Goal: Task Accomplishment & Management: Manage account settings

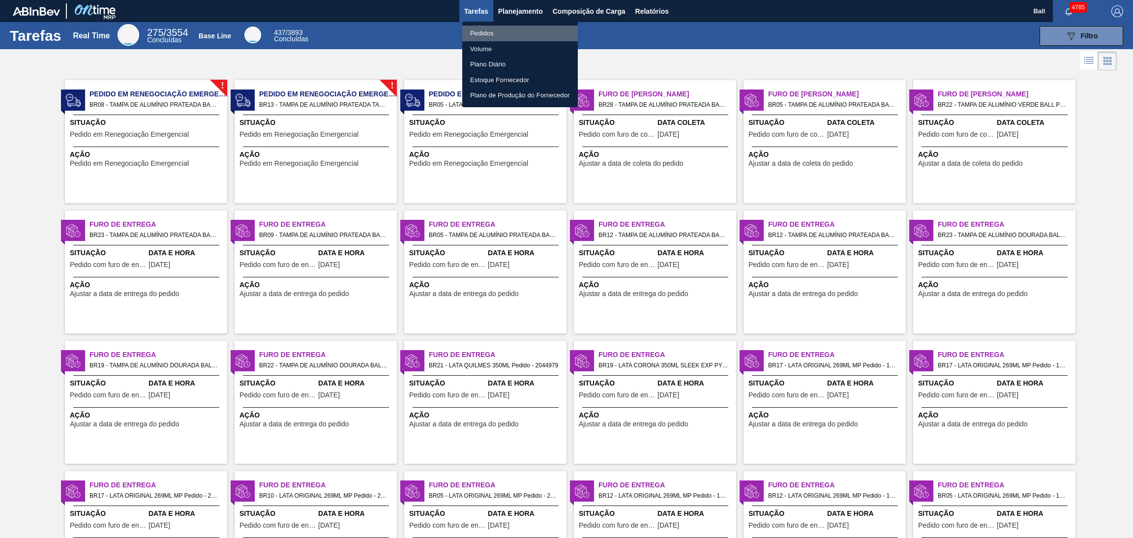
click at [504, 30] on li "Pedidos" at bounding box center [520, 34] width 116 height 16
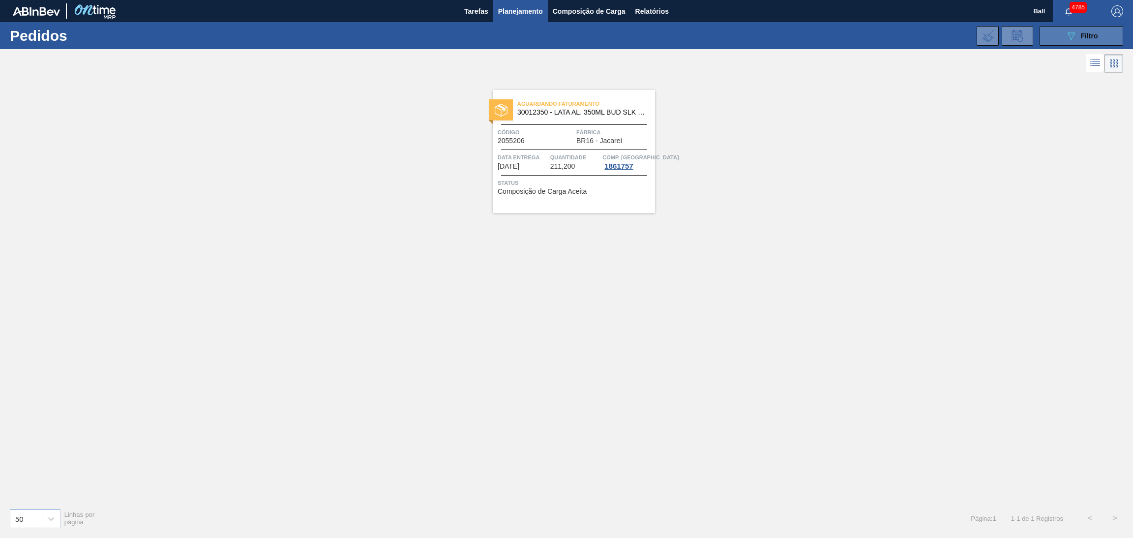
click at [1068, 41] on icon "089F7B8B-B2A5-4AFE-B5C0-19BA573D28AC" at bounding box center [1071, 36] width 12 height 12
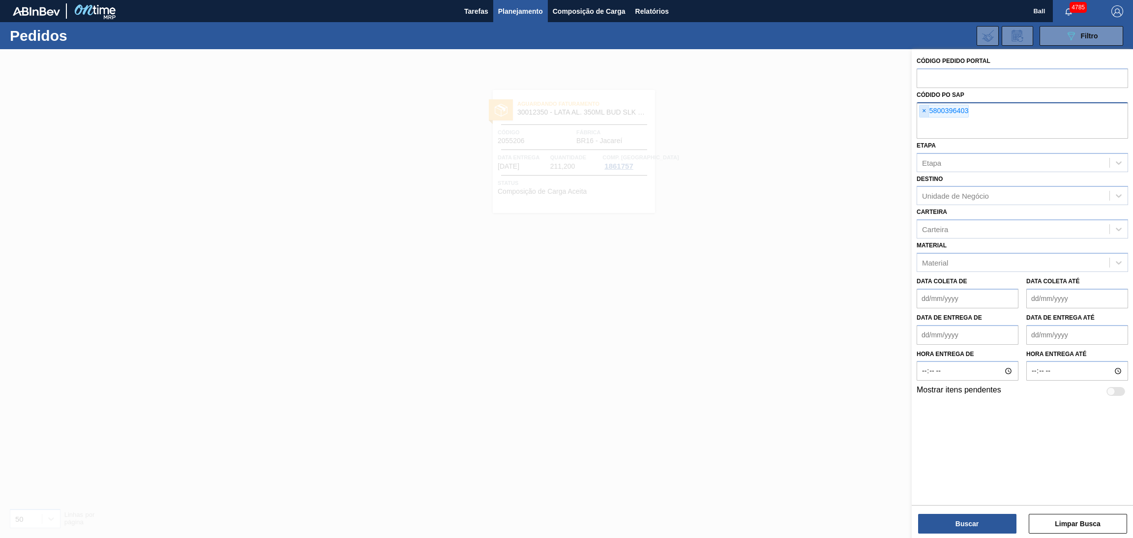
click at [920, 108] on span "×" at bounding box center [924, 111] width 9 height 12
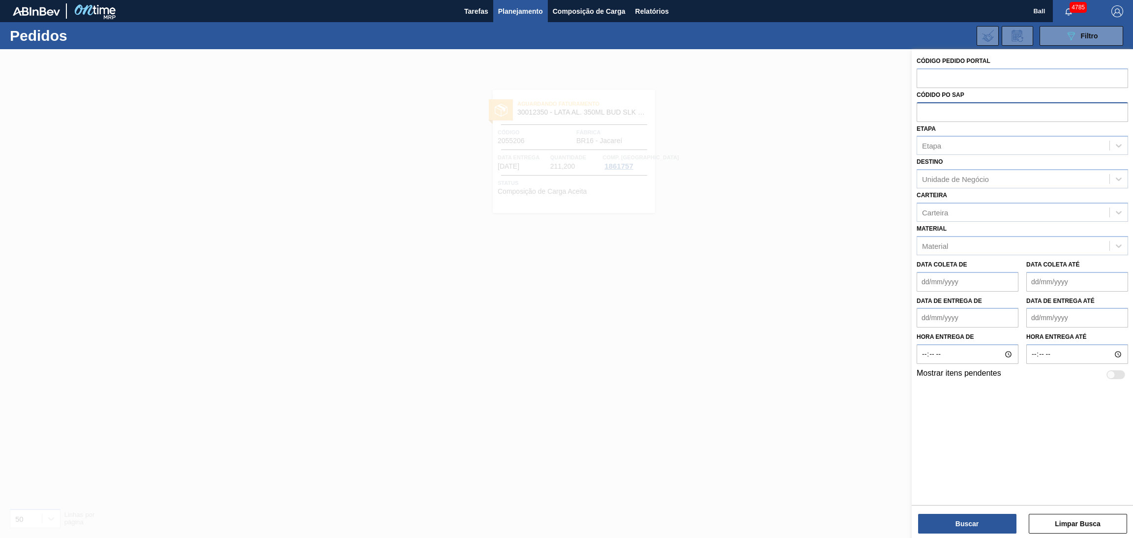
paste input "text"
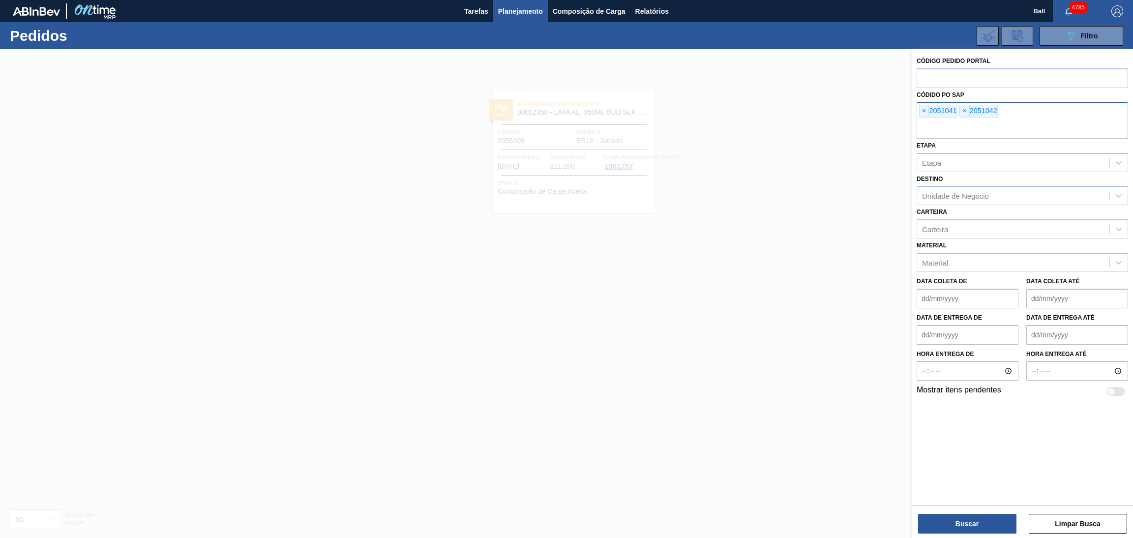
click at [951, 511] on div "Buscar Limpar Busca" at bounding box center [1022, 519] width 221 height 28
click at [951, 513] on div "Buscar Limpar Busca" at bounding box center [1022, 519] width 221 height 28
click at [951, 519] on button "Buscar" at bounding box center [967, 524] width 98 height 20
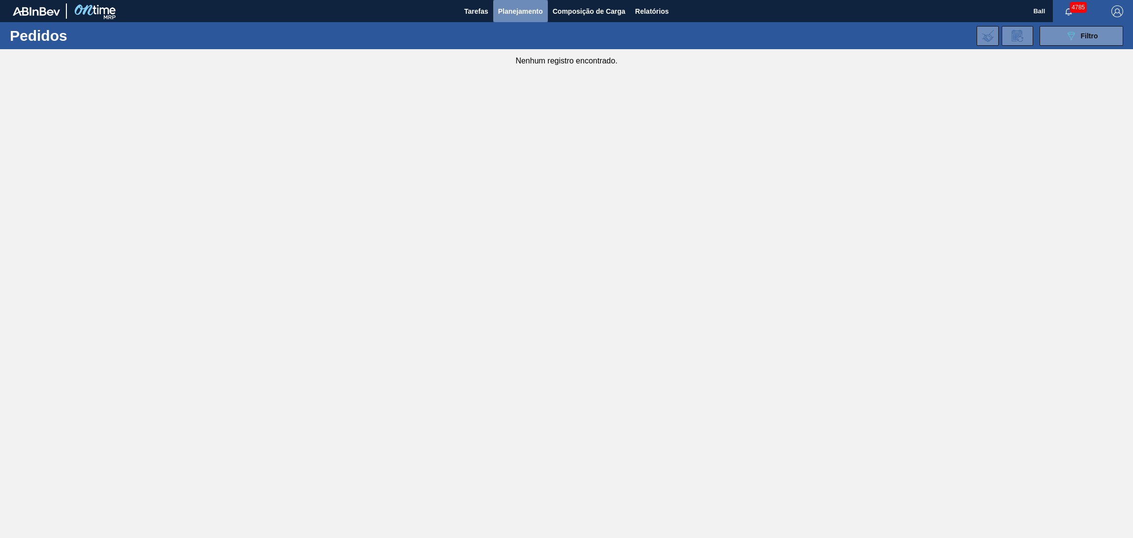
click at [529, 12] on span "Planejamento" at bounding box center [520, 11] width 45 height 12
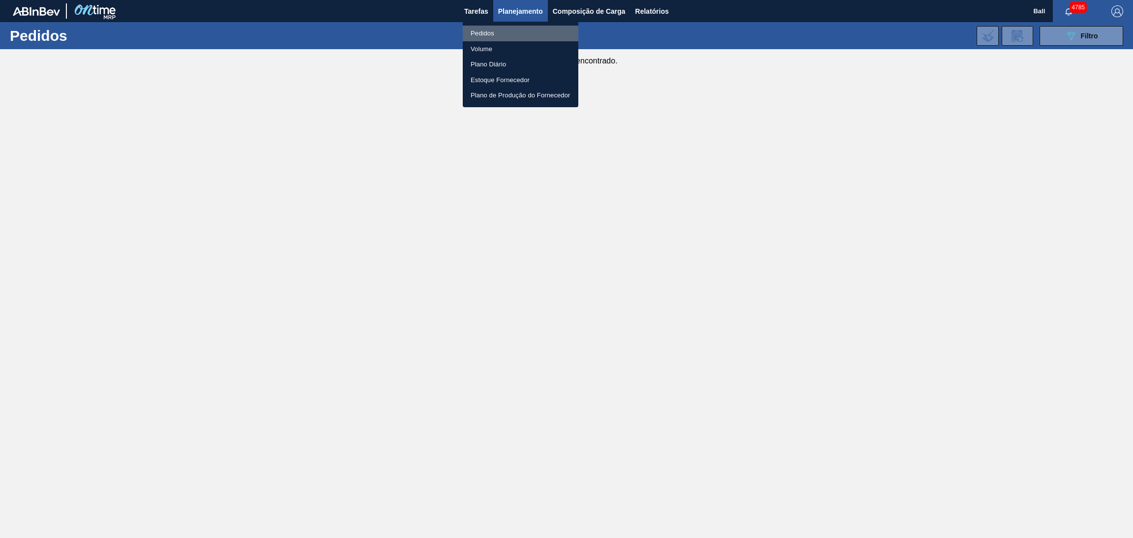
click at [512, 30] on li "Pedidos" at bounding box center [521, 34] width 116 height 16
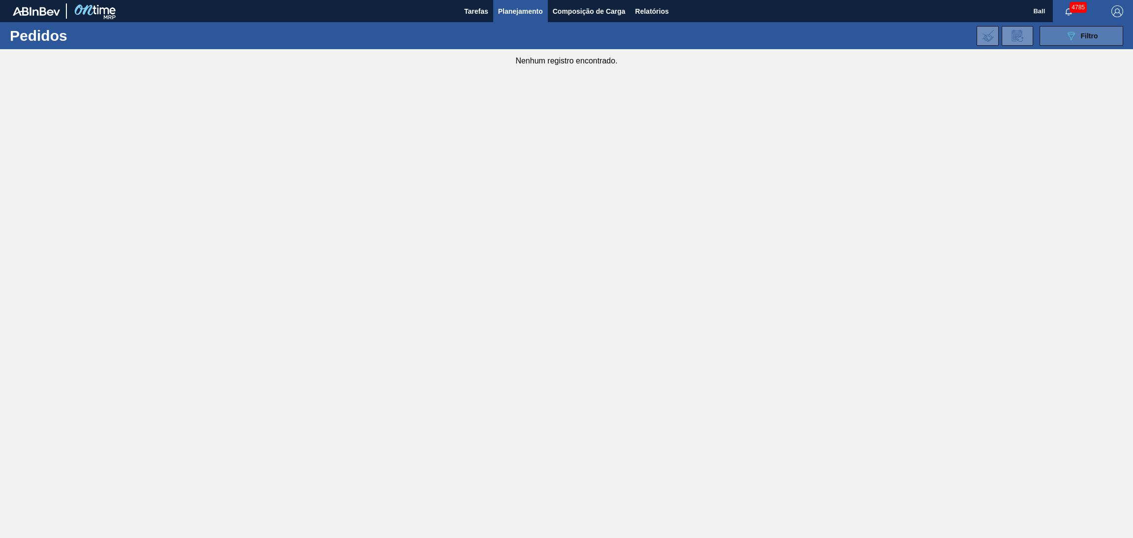
click at [1063, 41] on button "089F7B8B-B2A5-4AFE-B5C0-19BA573D28AC Filtro" at bounding box center [1082, 36] width 84 height 20
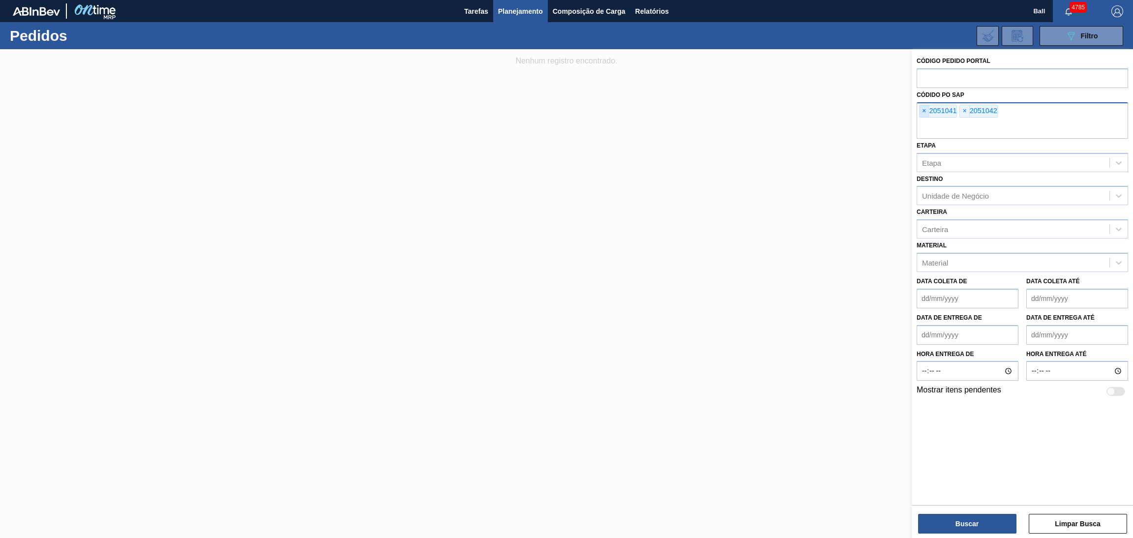
click at [922, 106] on span "×" at bounding box center [924, 111] width 9 height 12
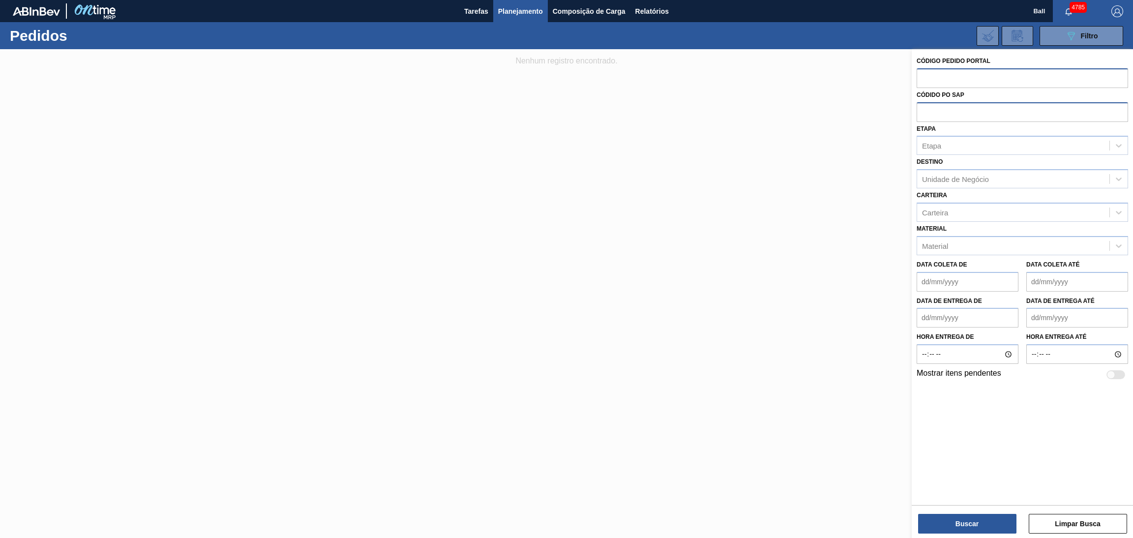
click at [928, 75] on input "text" at bounding box center [1022, 77] width 211 height 19
paste input "text"
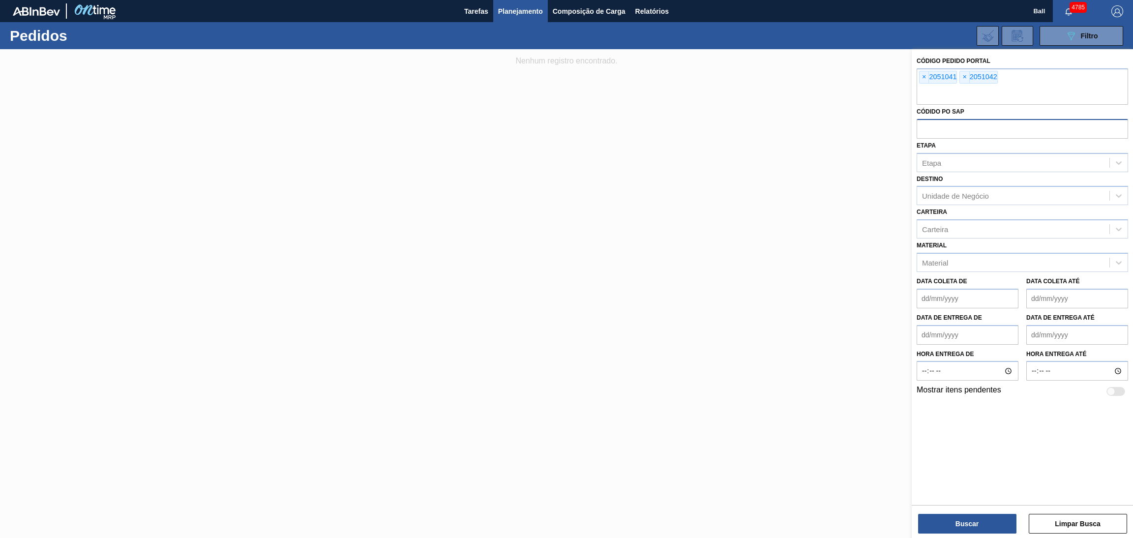
click at [943, 511] on div "Buscar Limpar Busca" at bounding box center [1022, 519] width 221 height 28
click at [934, 520] on button "Buscar" at bounding box center [967, 524] width 98 height 20
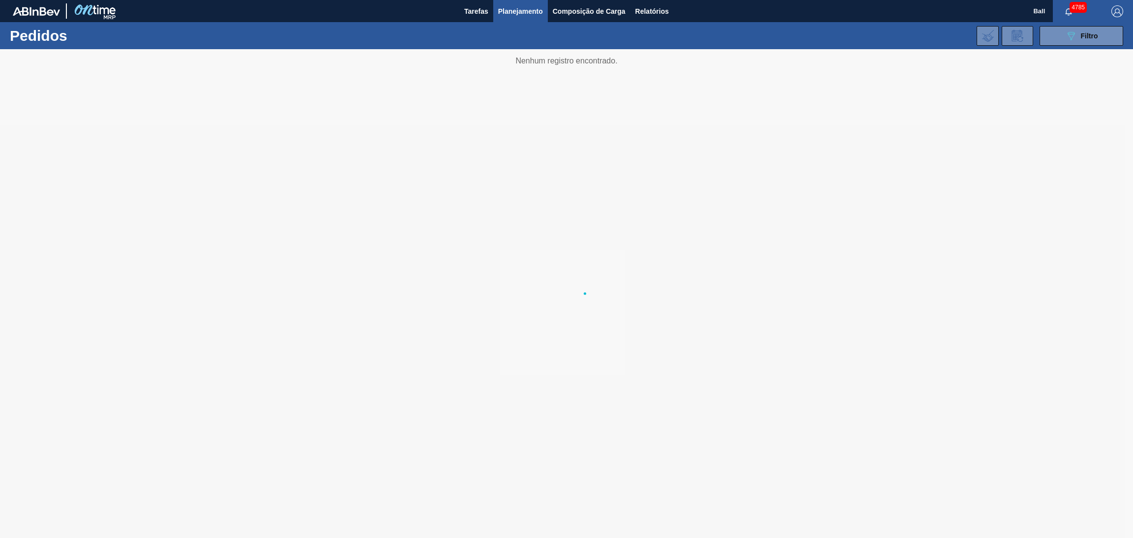
click at [934, 520] on div at bounding box center [566, 293] width 1133 height 489
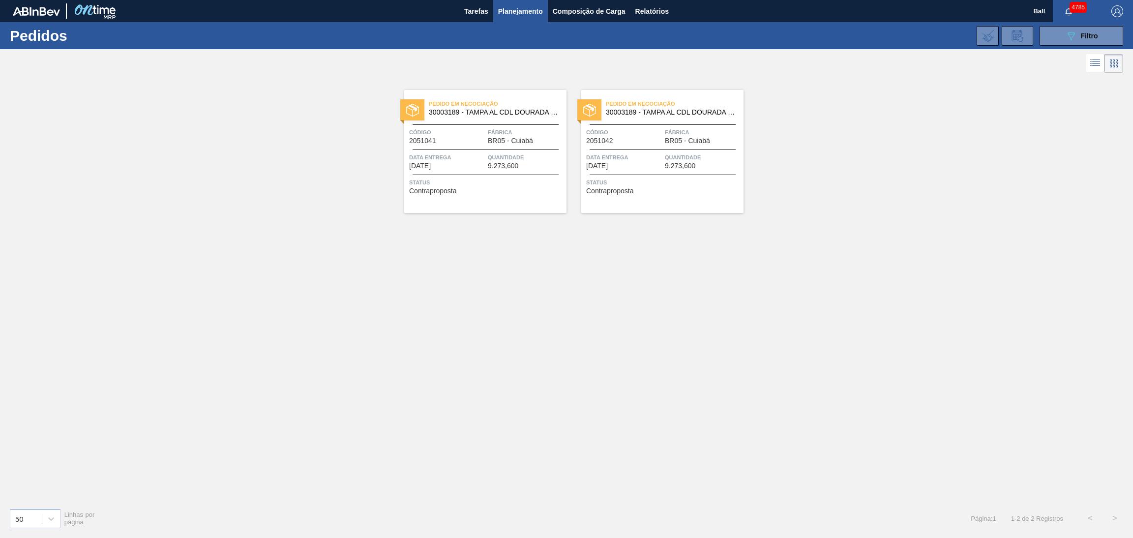
click at [498, 149] on div "Pedido em Negociação 30003189 - TAMPA AL CDL DOURADA LATA AUTOMATICA Código 205…" at bounding box center [485, 151] width 162 height 123
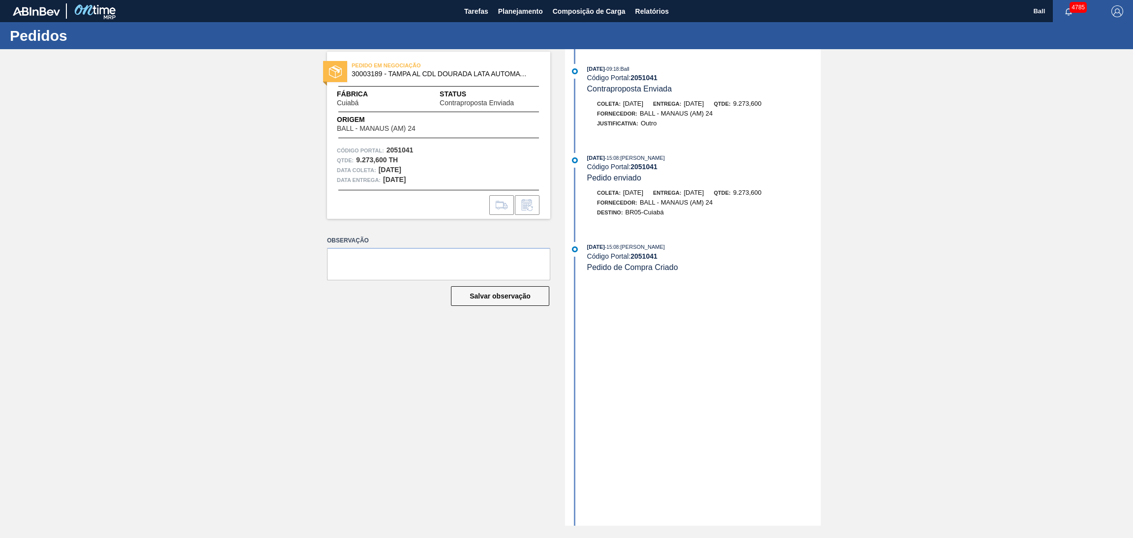
click at [666, 371] on div "[DATE] 09:18 : Ball Código Portal: 2051041 Contraproposta Enviada Coleta: [DATE…" at bounding box center [694, 287] width 253 height 477
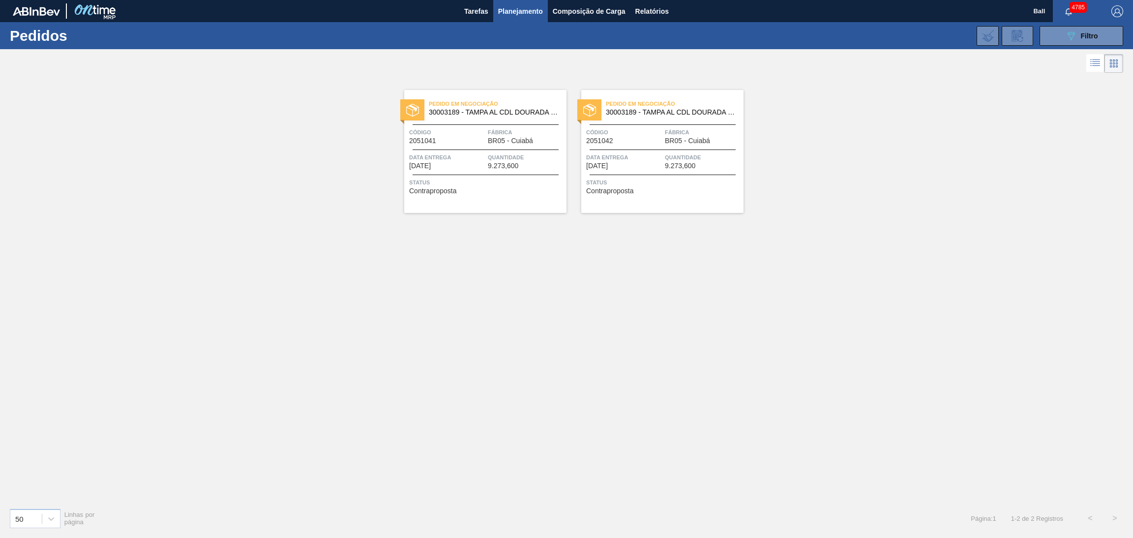
click at [608, 165] on span "[DATE]" at bounding box center [597, 165] width 22 height 7
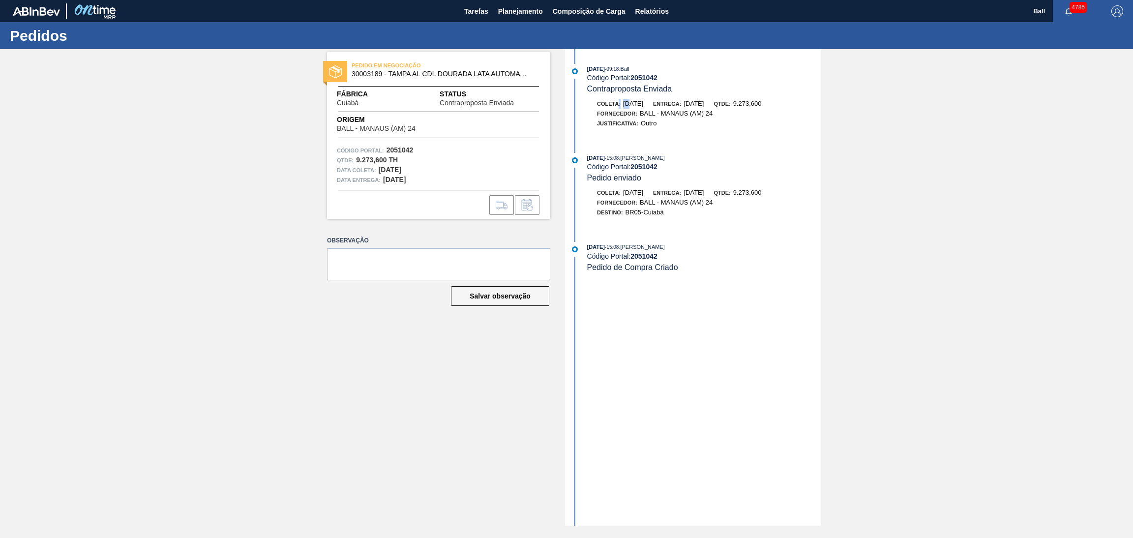
drag, startPoint x: 617, startPoint y: 103, endPoint x: 632, endPoint y: 103, distance: 15.2
click at [632, 103] on div "Coleta: [DATE]" at bounding box center [620, 104] width 46 height 10
click at [639, 102] on span "[DATE]" at bounding box center [633, 103] width 20 height 7
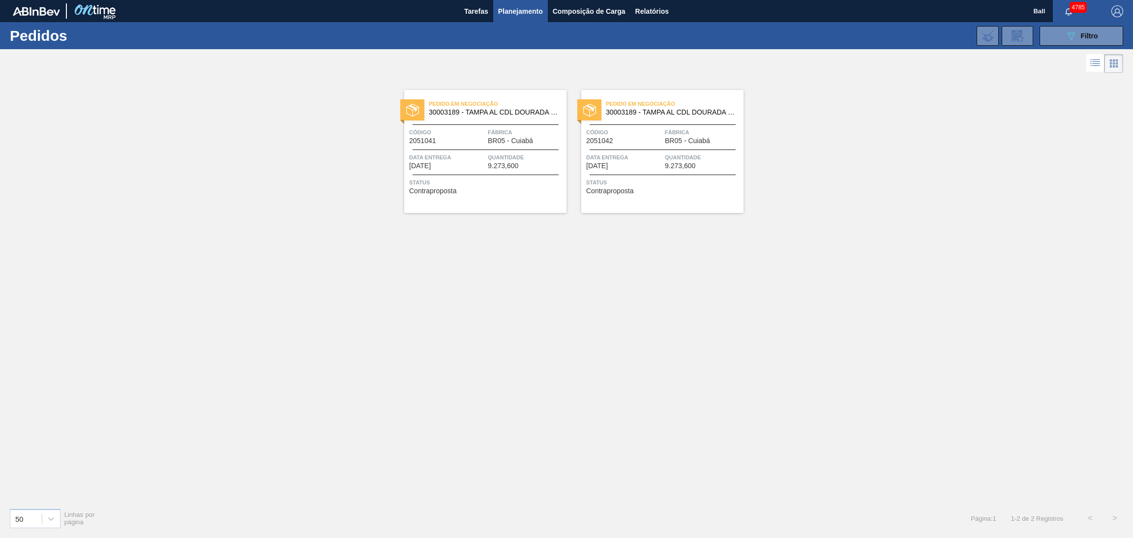
drag, startPoint x: 1085, startPoint y: 32, endPoint x: 1054, endPoint y: 56, distance: 38.7
click at [1085, 32] on span "Filtro" at bounding box center [1089, 36] width 17 height 8
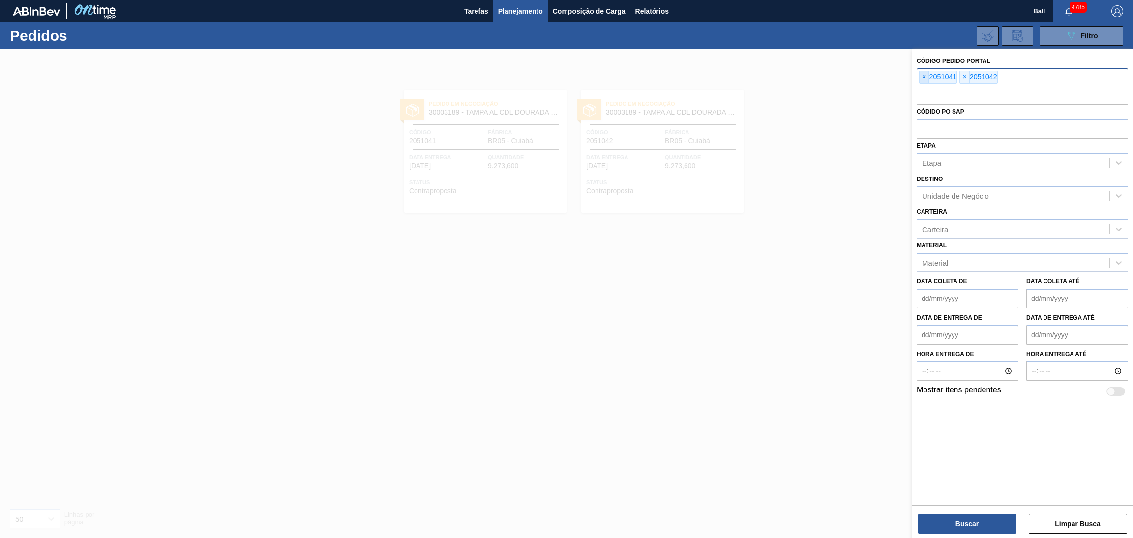
click at [920, 77] on span "×" at bounding box center [924, 77] width 9 height 12
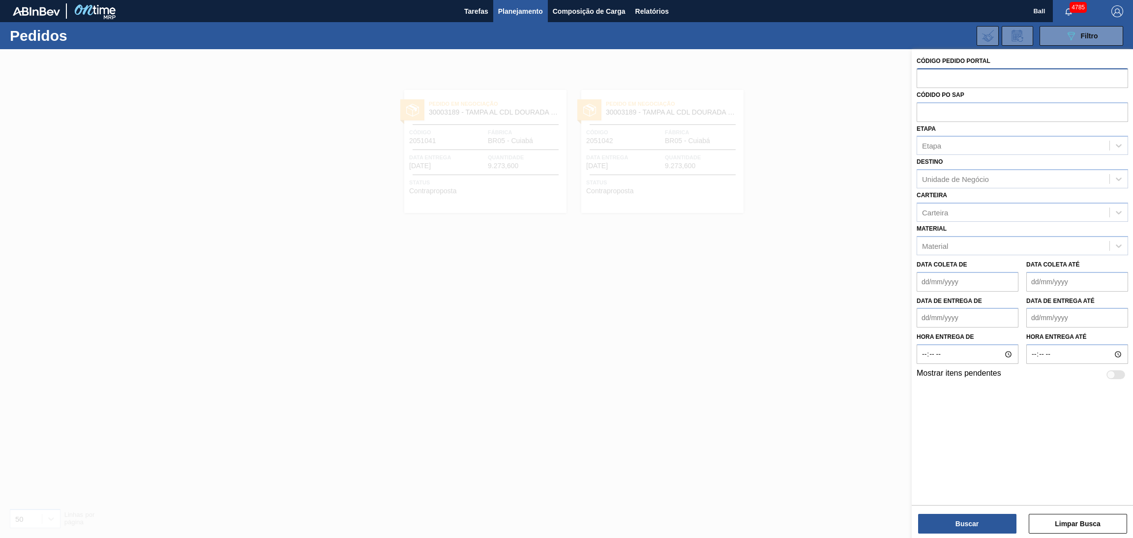
paste input "2052662"
type input "2052662"
click at [971, 526] on button "Buscar" at bounding box center [967, 524] width 98 height 20
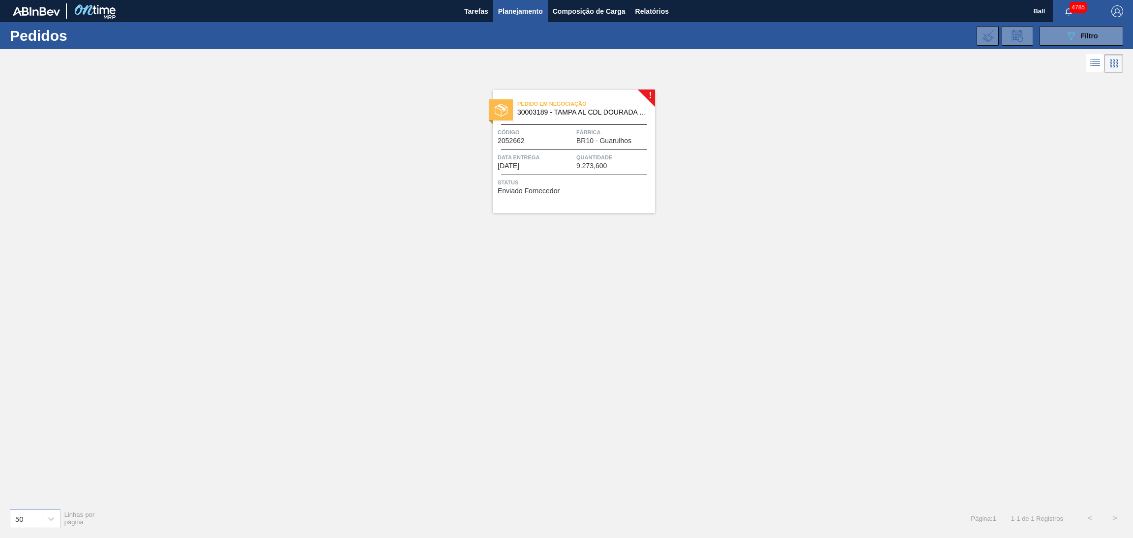
click at [579, 172] on div "Pedido em Negociação 30003189 - TAMPA AL CDL DOURADA LATA AUTOMATICA Código 205…" at bounding box center [574, 151] width 162 height 123
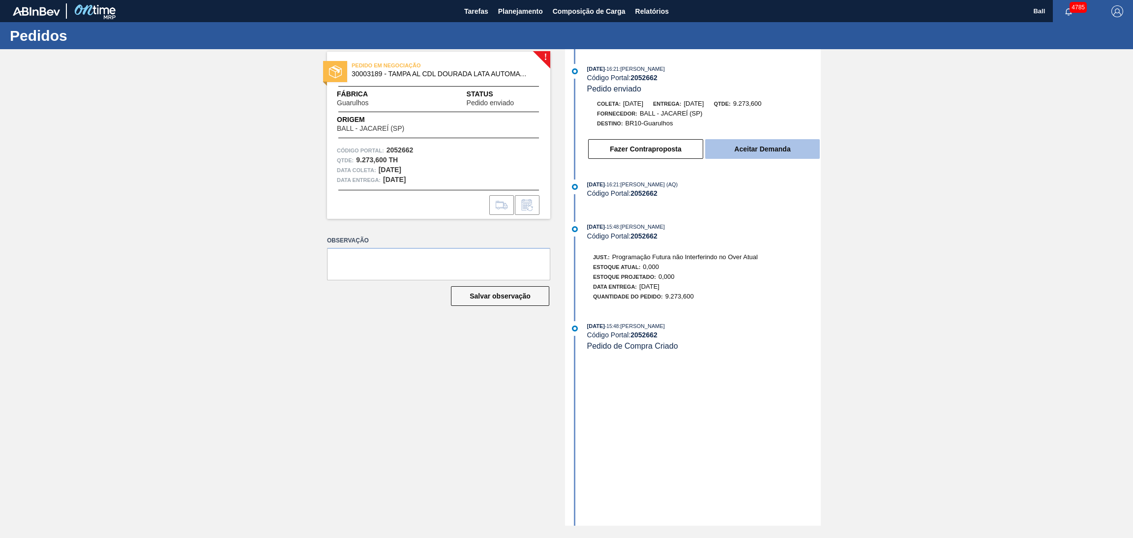
click at [783, 156] on button "Aceitar Demanda" at bounding box center [762, 149] width 115 height 20
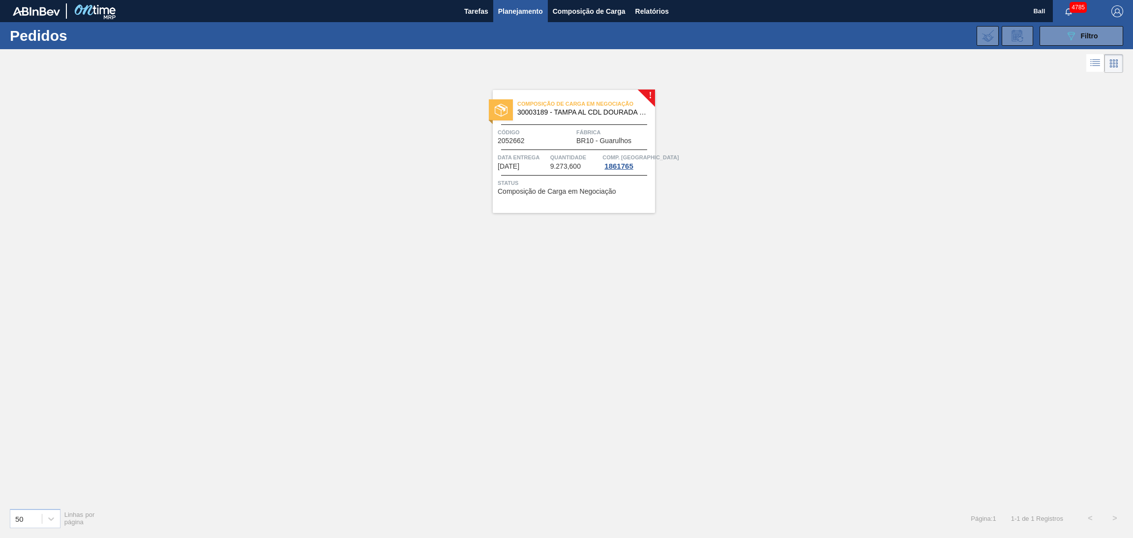
click at [563, 148] on div "Composição de Carga em Negociação 30003189 - TAMPA AL CDL DOURADA LATA AUTOMATI…" at bounding box center [574, 151] width 162 height 123
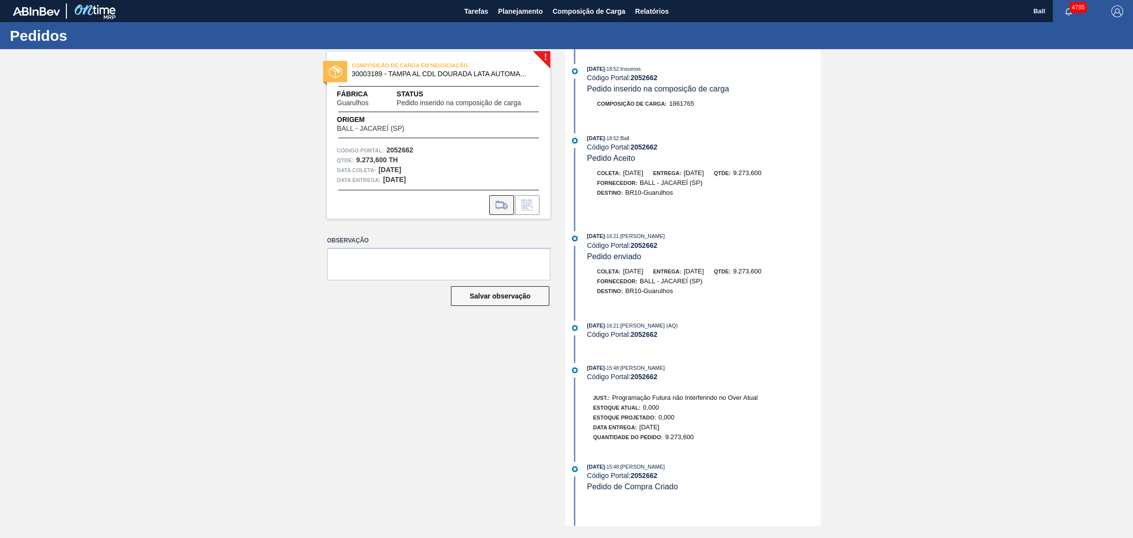
click at [505, 200] on icon at bounding box center [502, 205] width 16 height 12
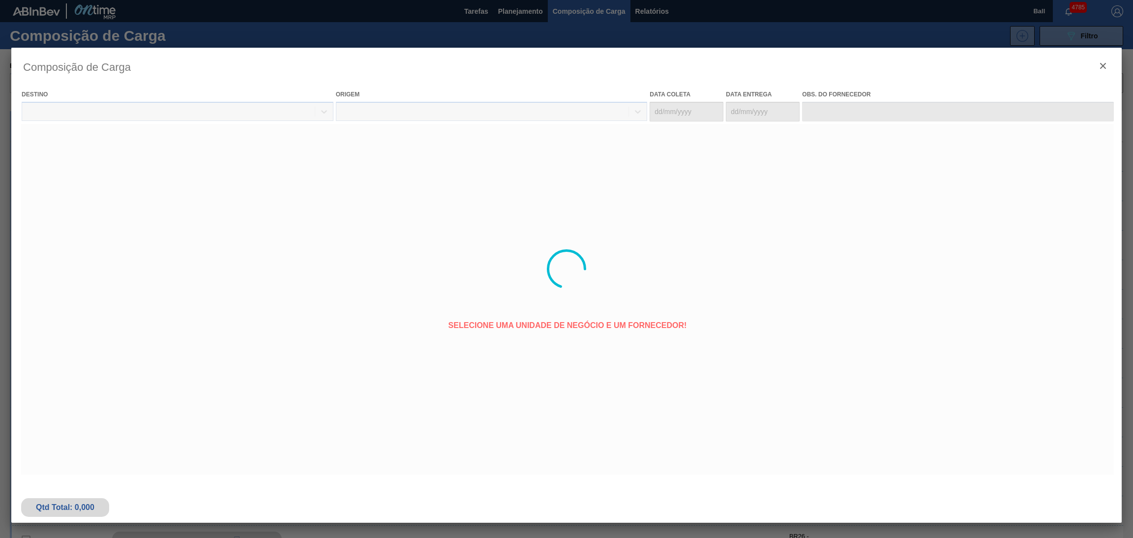
type coleta "[DATE]"
type Entrega "[DATE]"
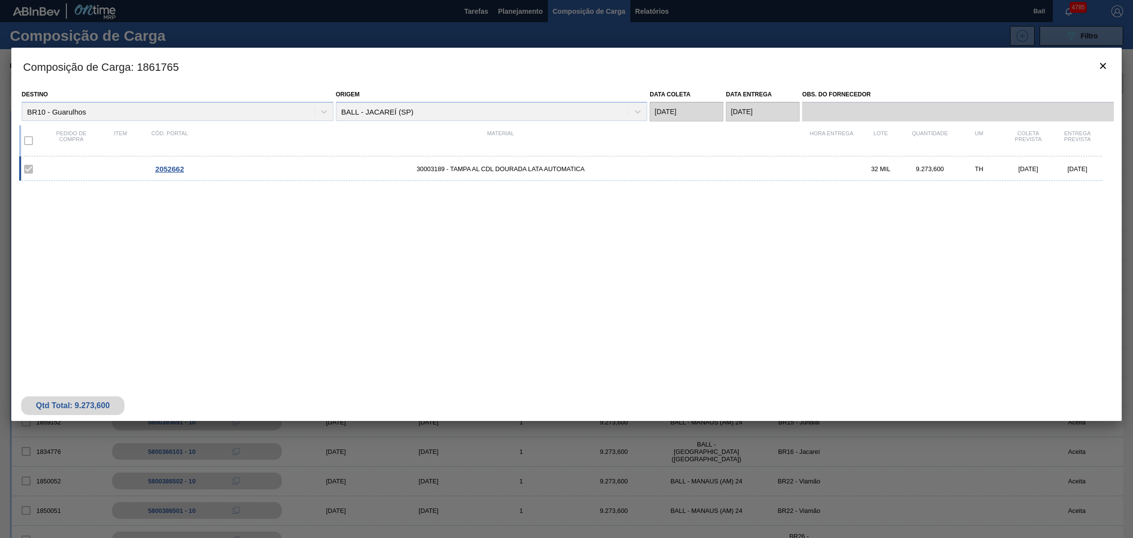
click at [22, 133] on label at bounding box center [28, 140] width 21 height 21
click at [30, 144] on label at bounding box center [28, 140] width 21 height 21
click at [162, 164] on div "2052662 30003189 - TAMPA AL CDL DOURADA LATA AUTOMATICA 32 MIL 9.273,600 TH [DA…" at bounding box center [560, 168] width 1083 height 25
drag, startPoint x: 594, startPoint y: 343, endPoint x: 839, endPoint y: 257, distance: 260.0
click at [618, 342] on div "2052662 30003189 - TAMPA AL CDL DOURADA LATA AUTOMATICA 32 MIL 9.273,600 TH [DA…" at bounding box center [564, 258] width 1091 height 205
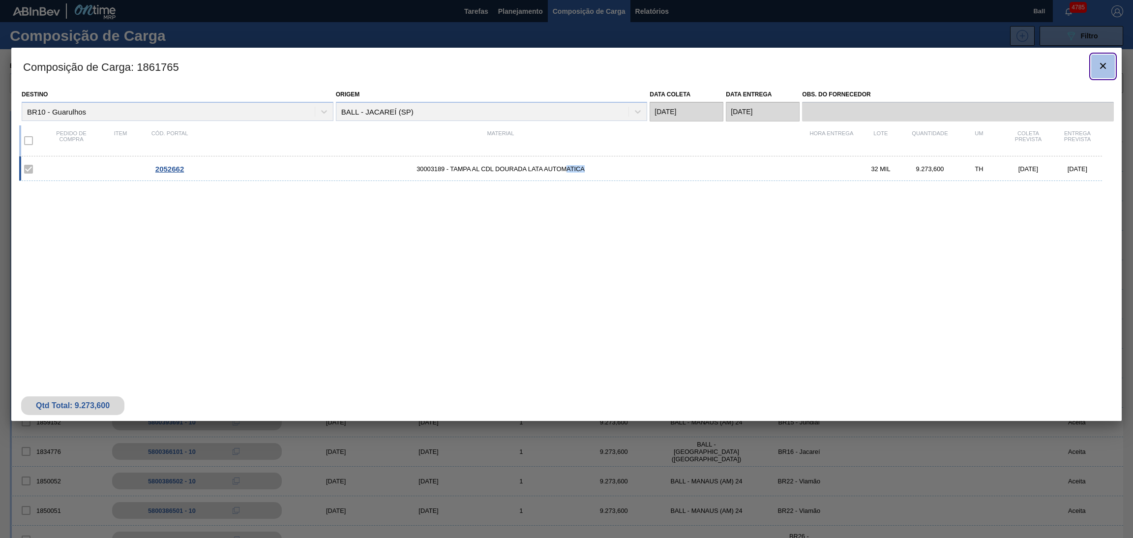
click at [1105, 64] on icon "botão de ícone" at bounding box center [1103, 66] width 6 height 6
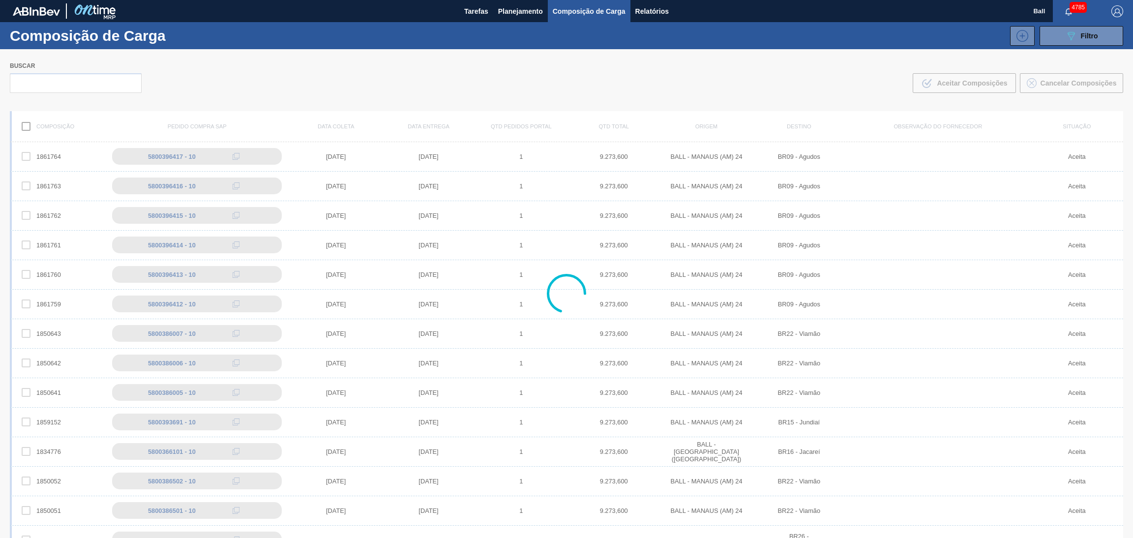
click at [913, 327] on div at bounding box center [566, 293] width 1133 height 489
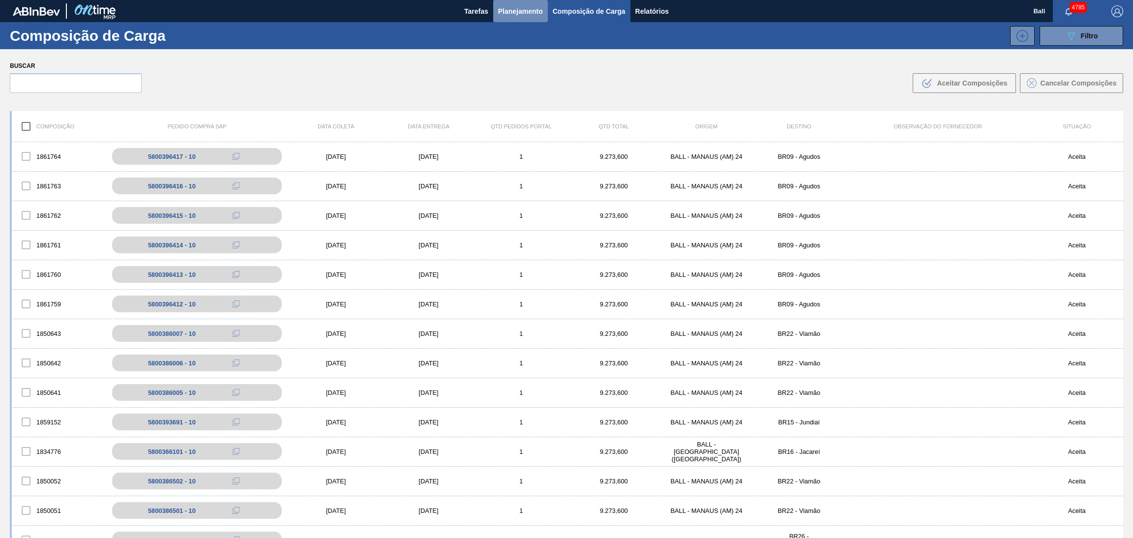
click at [524, 16] on span "Planejamento" at bounding box center [520, 11] width 45 height 12
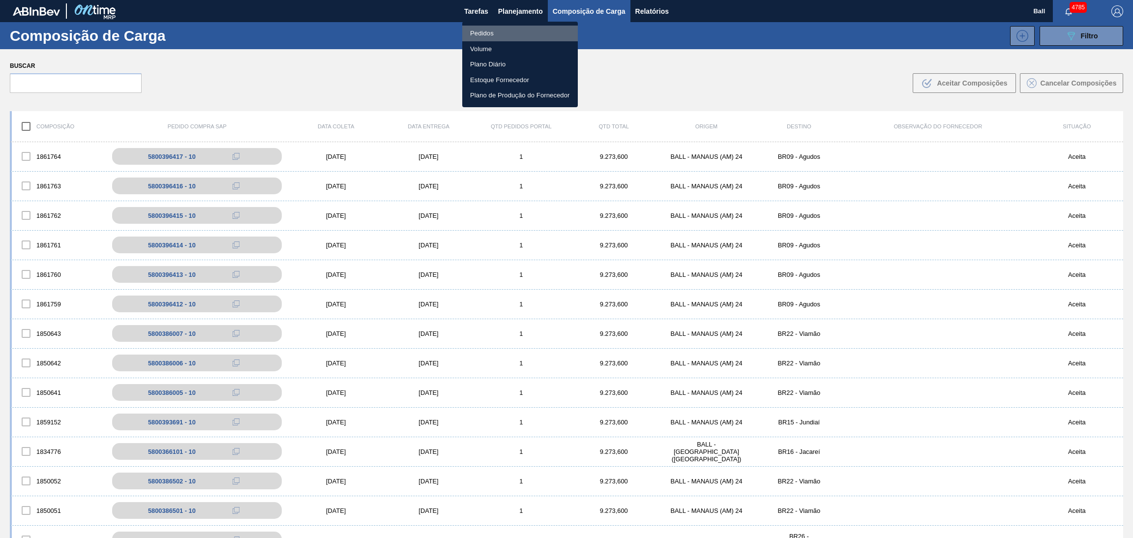
click at [509, 37] on li "Pedidos" at bounding box center [520, 34] width 116 height 16
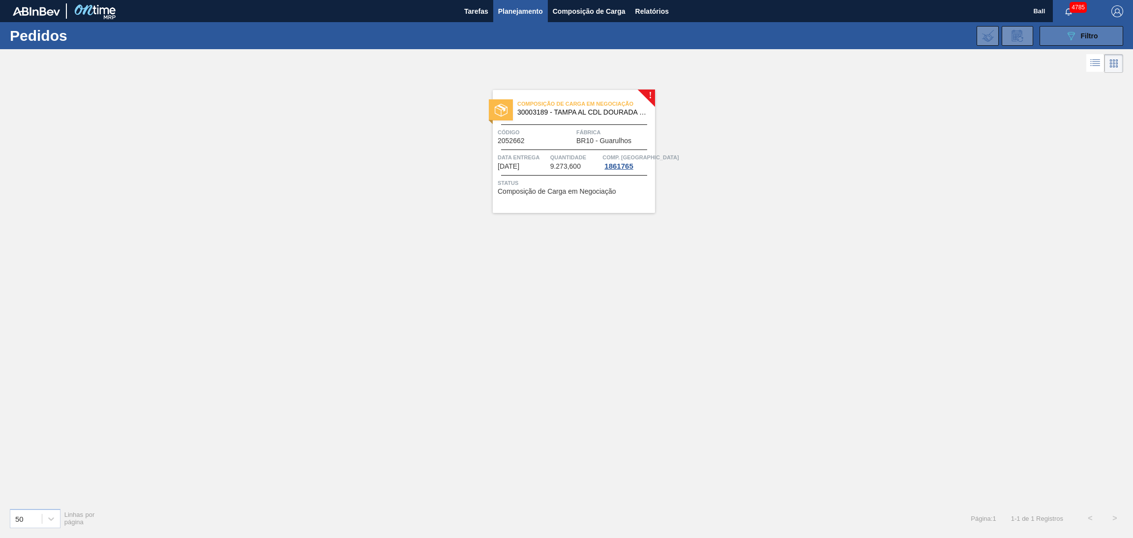
click at [1073, 32] on icon "089F7B8B-B2A5-4AFE-B5C0-19BA573D28AC" at bounding box center [1071, 36] width 12 height 12
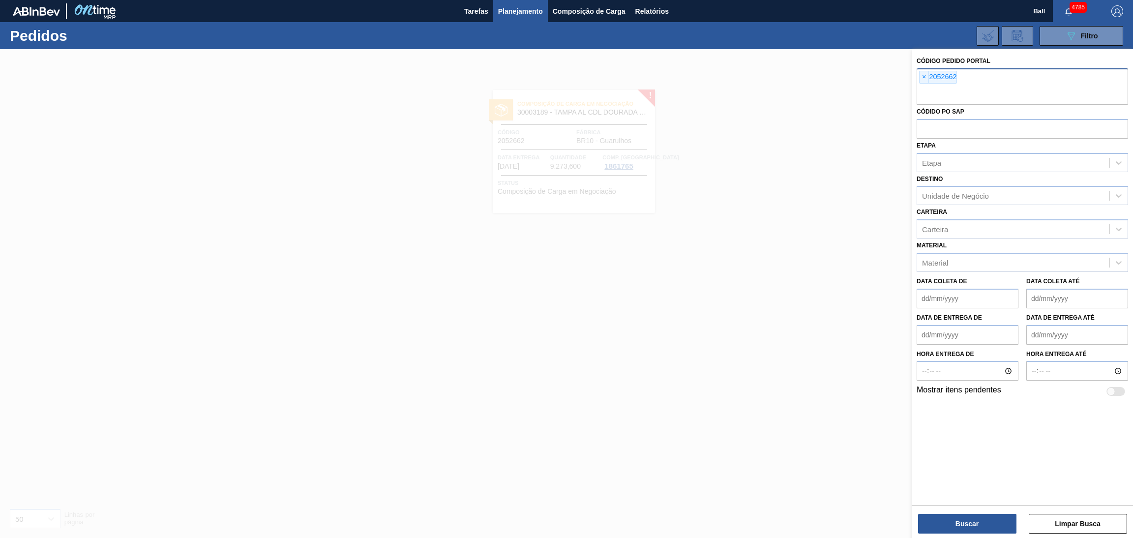
click at [923, 84] on div "× 2052662" at bounding box center [1022, 86] width 211 height 36
paste input "2045159"
type input "2045159"
click at [924, 76] on span "×" at bounding box center [924, 77] width 9 height 12
click at [958, 516] on button "Buscar" at bounding box center [967, 524] width 98 height 20
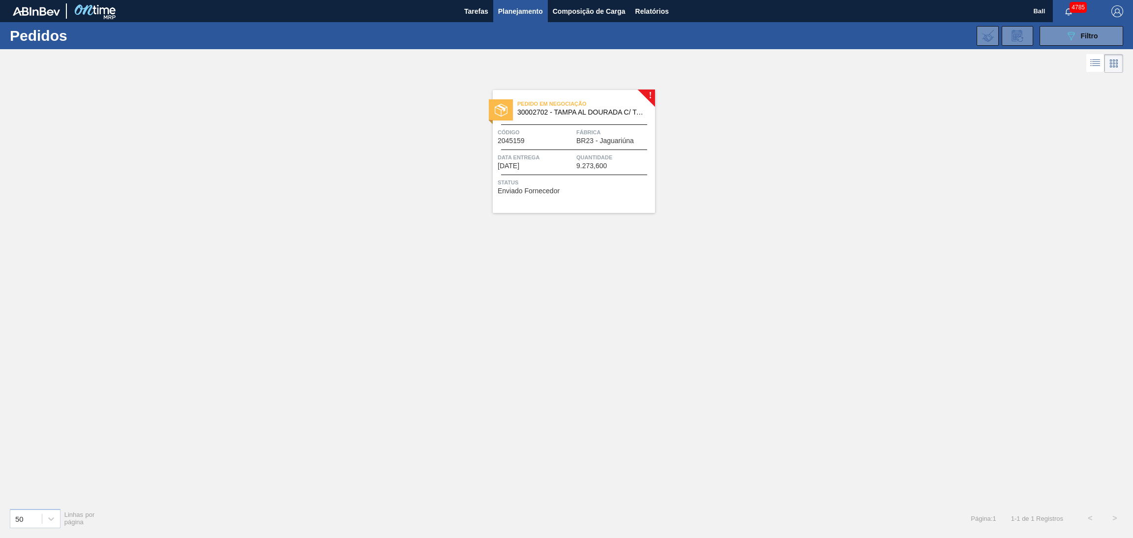
click at [559, 160] on span "Data Entrega" at bounding box center [536, 157] width 76 height 10
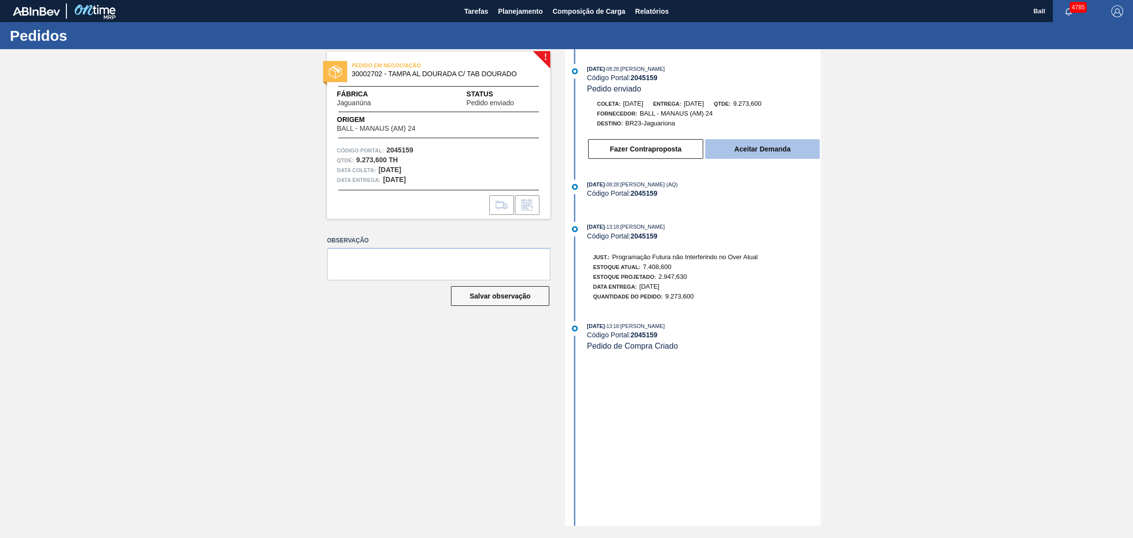
click at [789, 156] on button "Aceitar Demanda" at bounding box center [762, 149] width 115 height 20
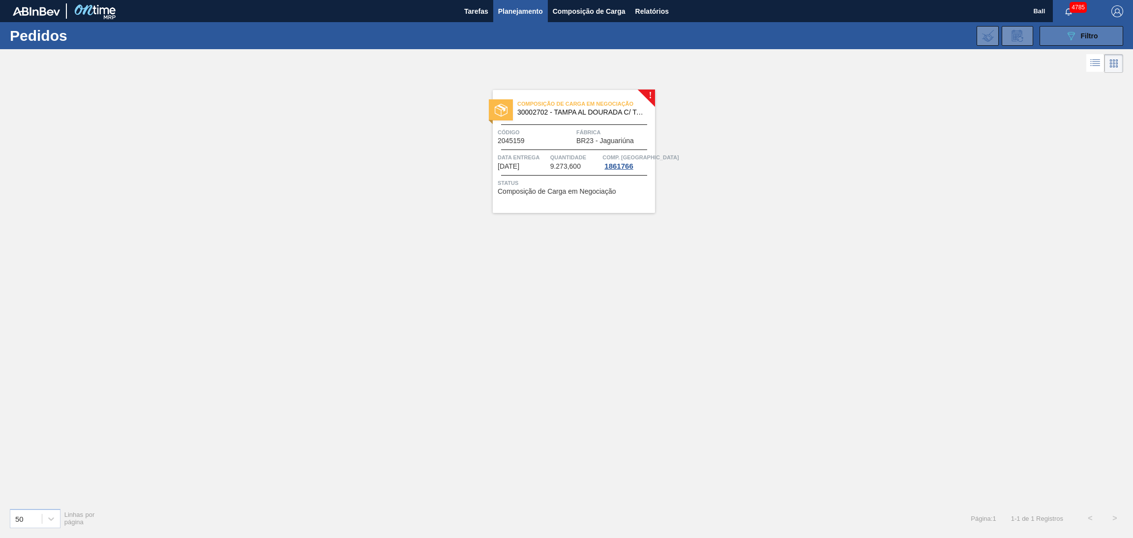
click at [1065, 31] on icon "089F7B8B-B2A5-4AFE-B5C0-19BA573D28AC" at bounding box center [1071, 36] width 12 height 12
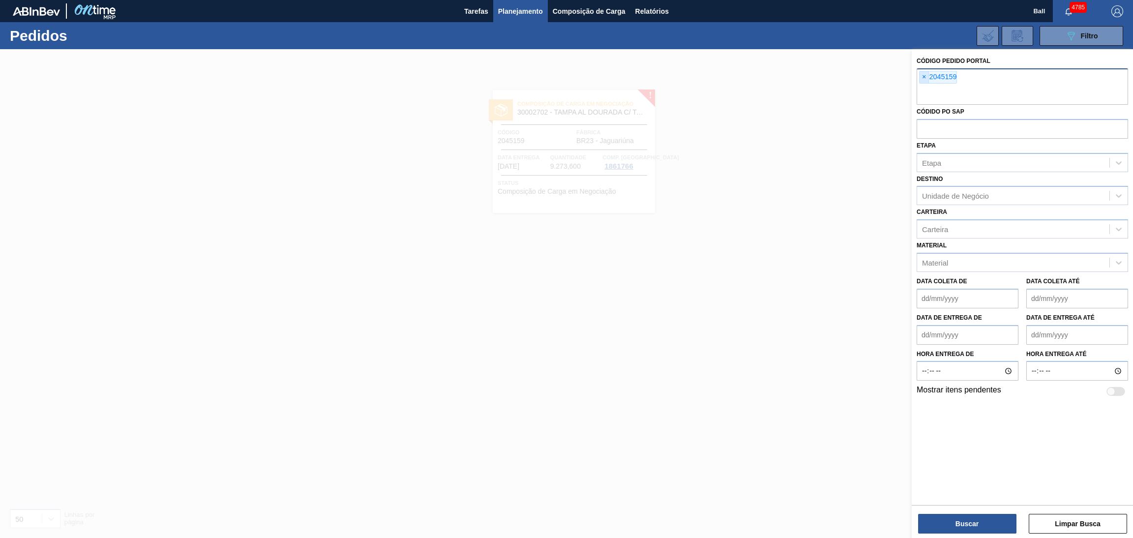
click at [925, 75] on span "×" at bounding box center [924, 77] width 9 height 12
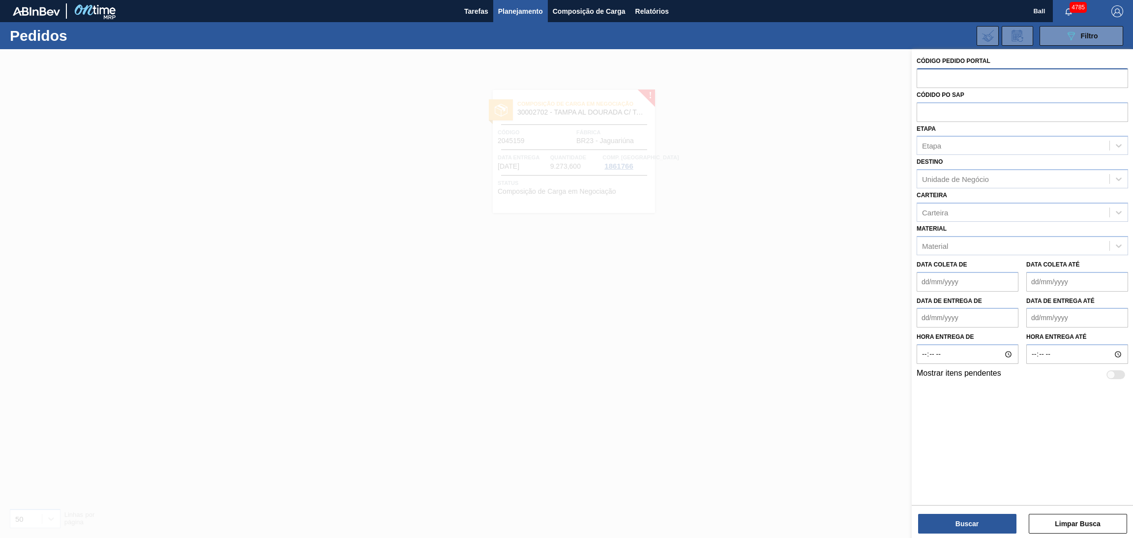
paste input "2049436"
type input "2049436"
click at [952, 525] on button "Buscar" at bounding box center [967, 524] width 98 height 20
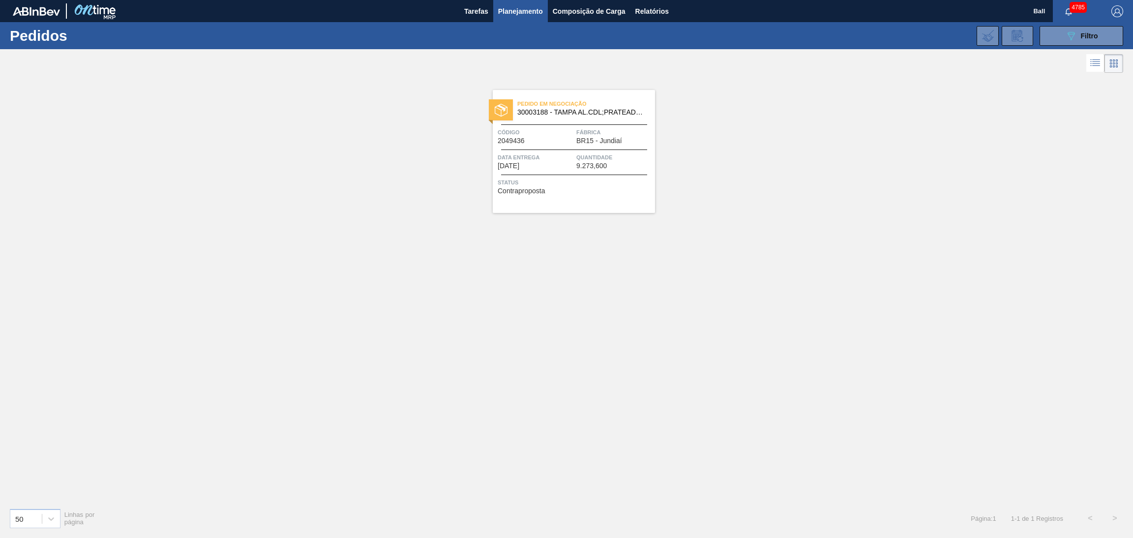
click at [563, 163] on div "Data Entrega [DATE]" at bounding box center [536, 160] width 76 height 17
click at [1069, 33] on icon at bounding box center [1071, 36] width 7 height 8
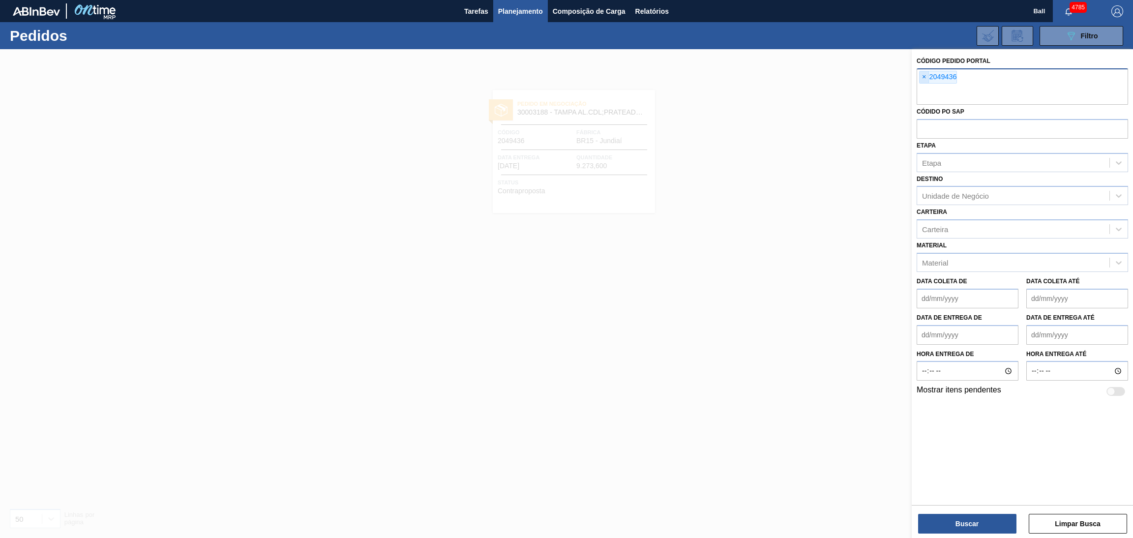
click at [925, 80] on span "×" at bounding box center [924, 77] width 9 height 12
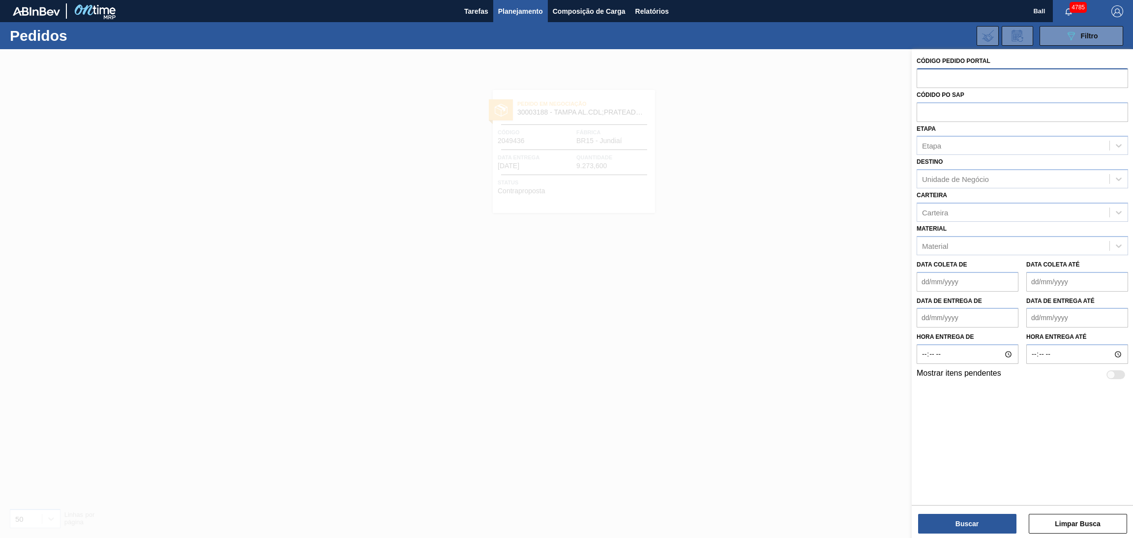
paste input "text"
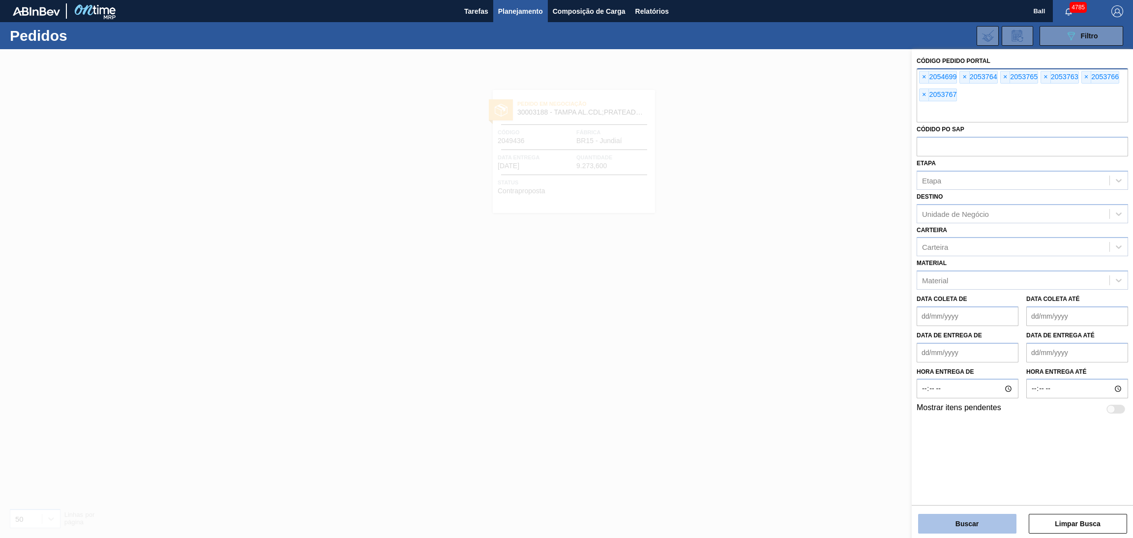
click at [943, 525] on button "Buscar" at bounding box center [967, 524] width 98 height 20
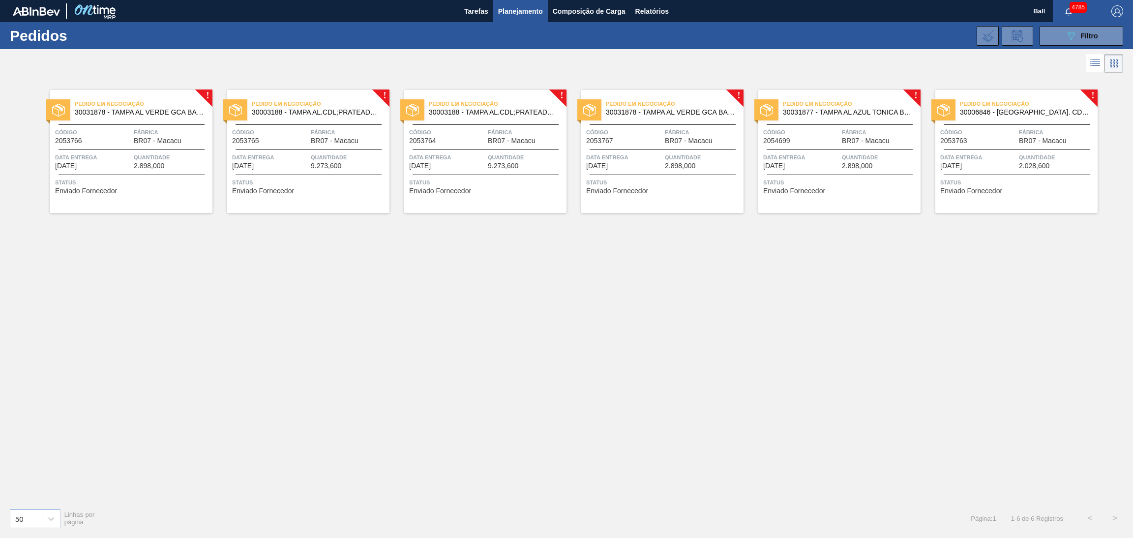
click at [1094, 69] on icon at bounding box center [1095, 63] width 12 height 12
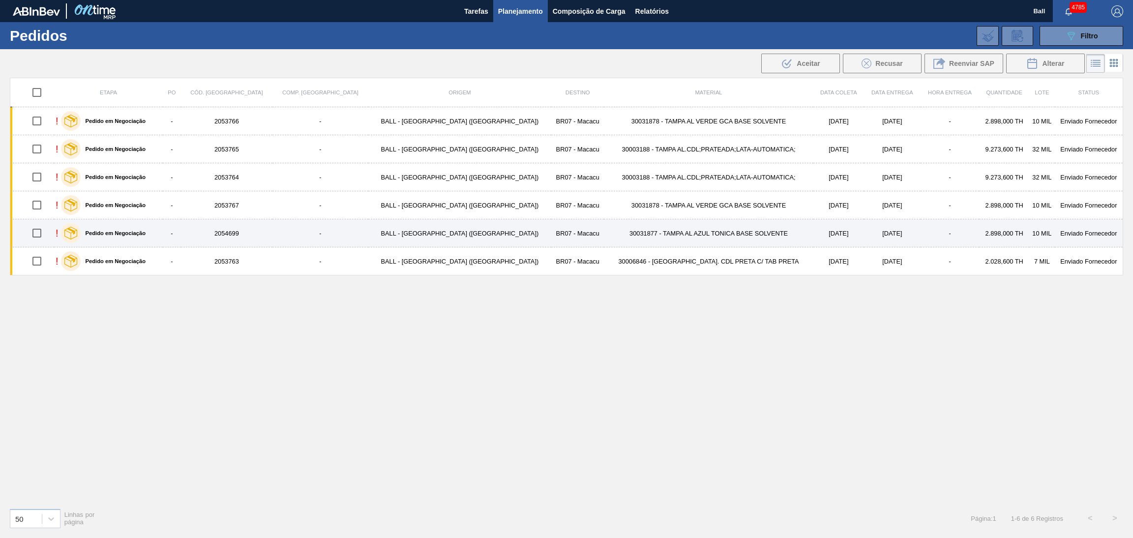
click at [42, 233] on input "checkbox" at bounding box center [37, 233] width 21 height 21
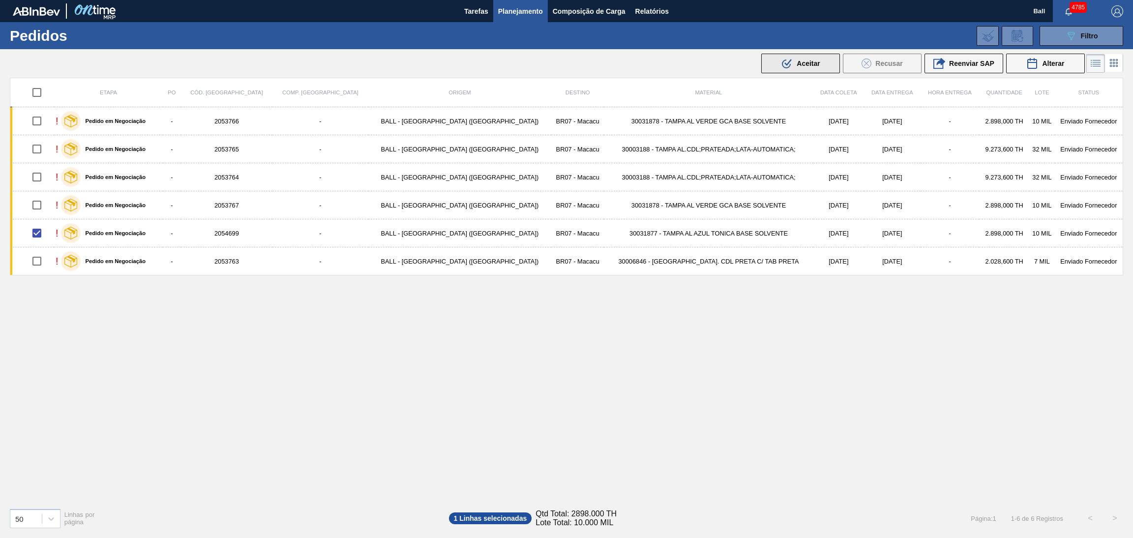
click at [809, 69] on div ".b{fill:var(--color-action-default)} Aceitar" at bounding box center [800, 64] width 39 height 12
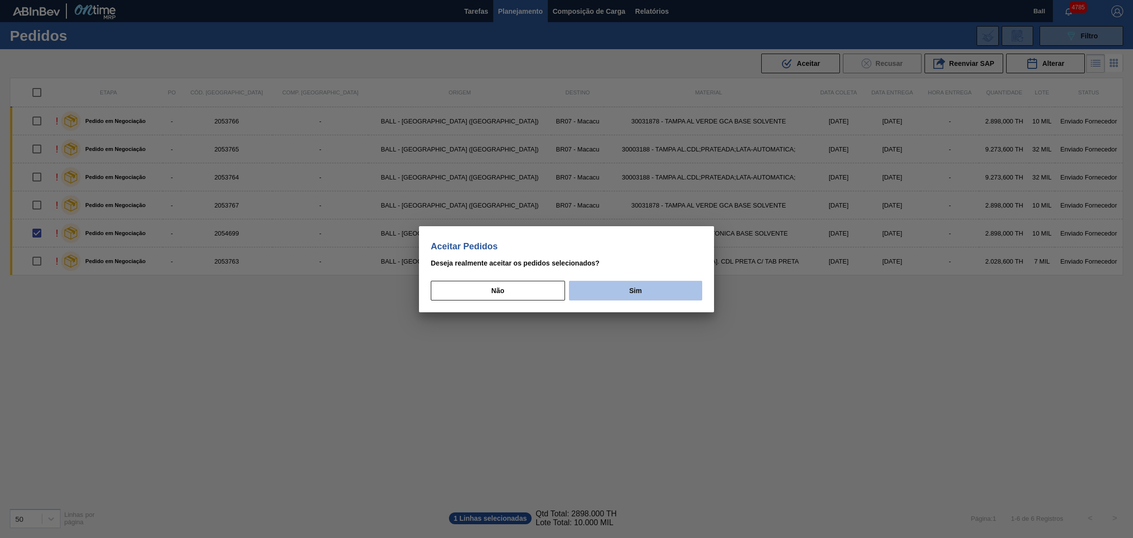
click at [663, 289] on button "Sim" at bounding box center [635, 291] width 133 height 20
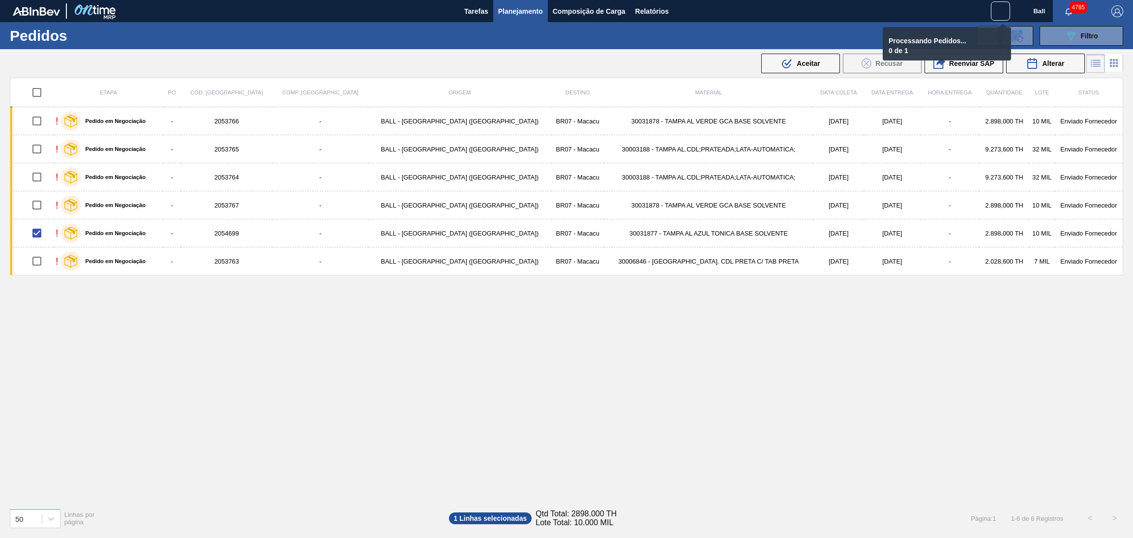
checkbox input "false"
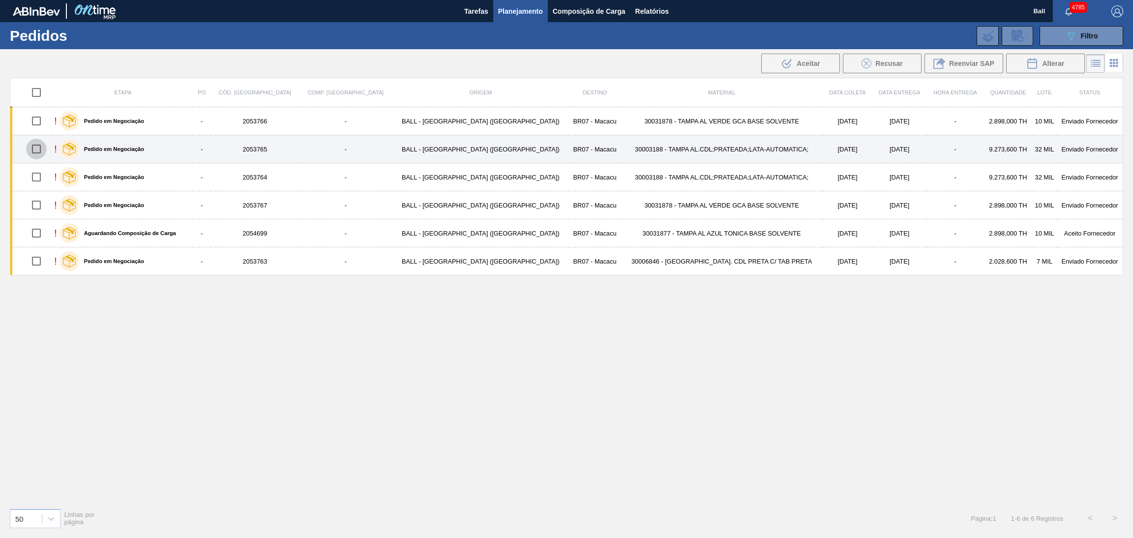
click at [42, 150] on input "checkbox" at bounding box center [36, 149] width 21 height 21
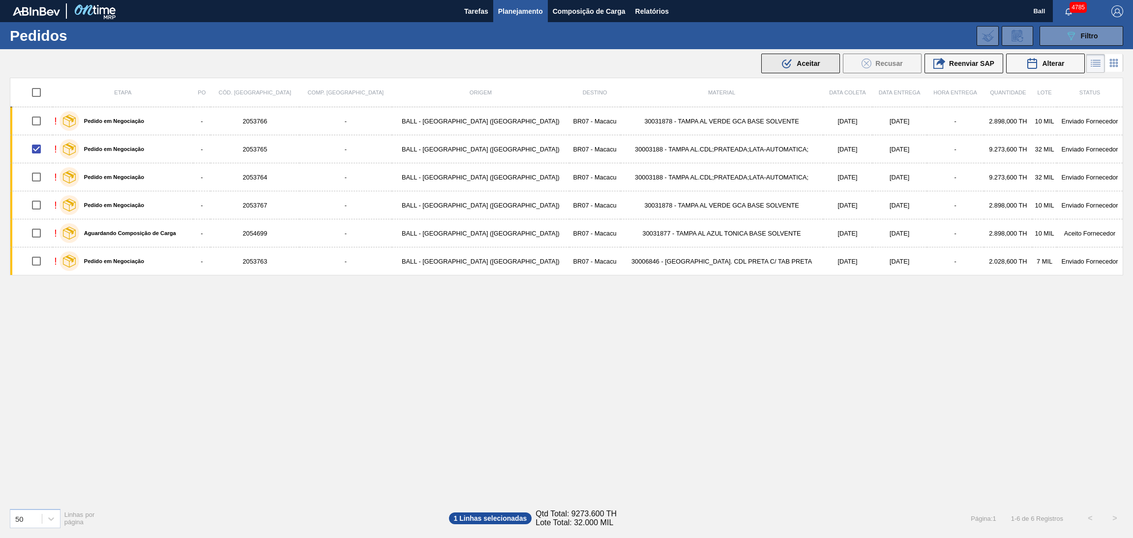
click at [822, 69] on button ".b{fill:var(--color-action-default)} Aceitar" at bounding box center [800, 64] width 79 height 20
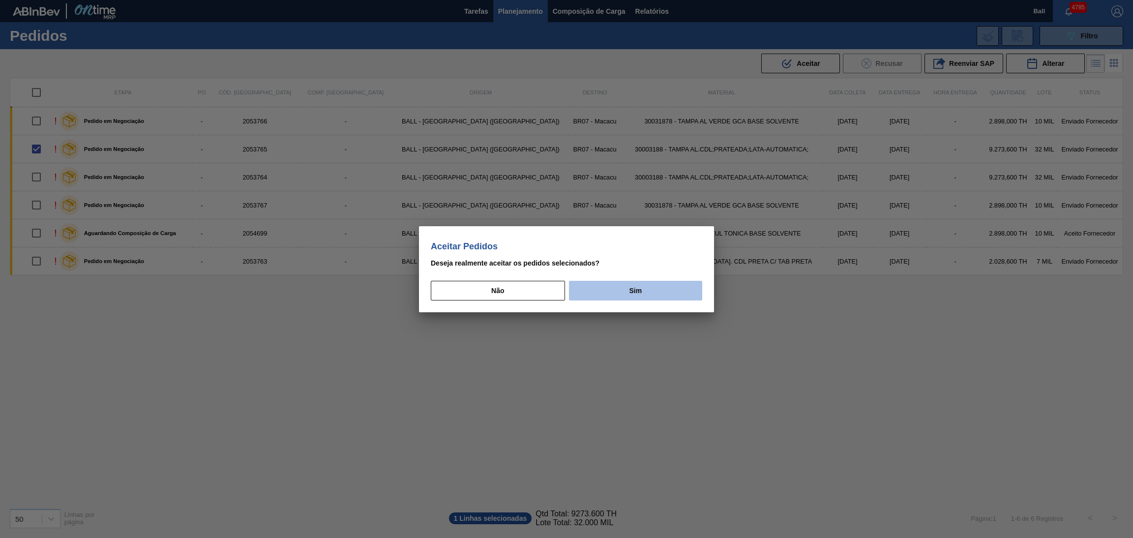
click at [642, 287] on button "Sim" at bounding box center [635, 291] width 133 height 20
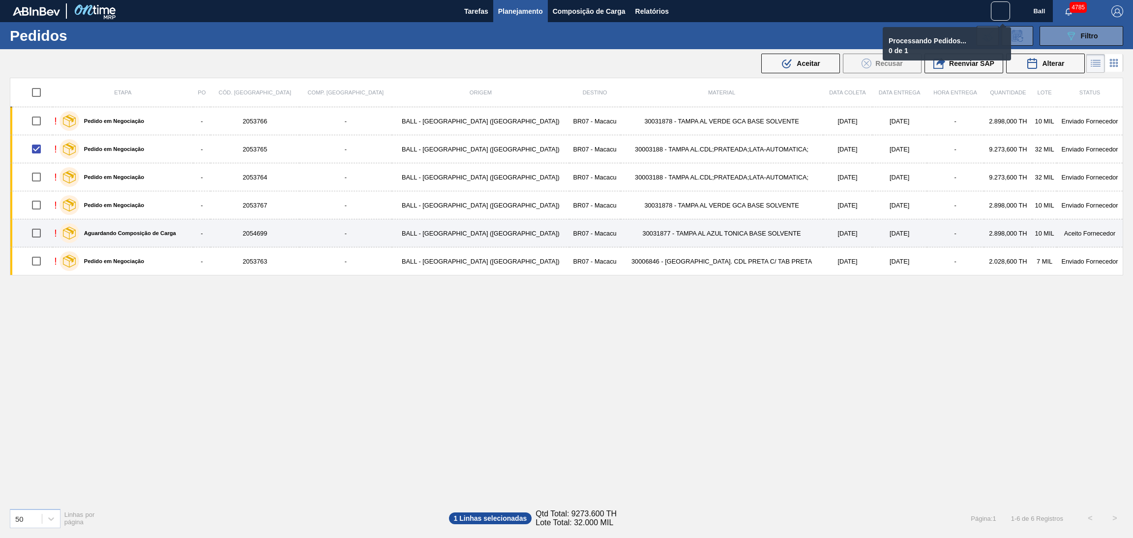
checkbox input "false"
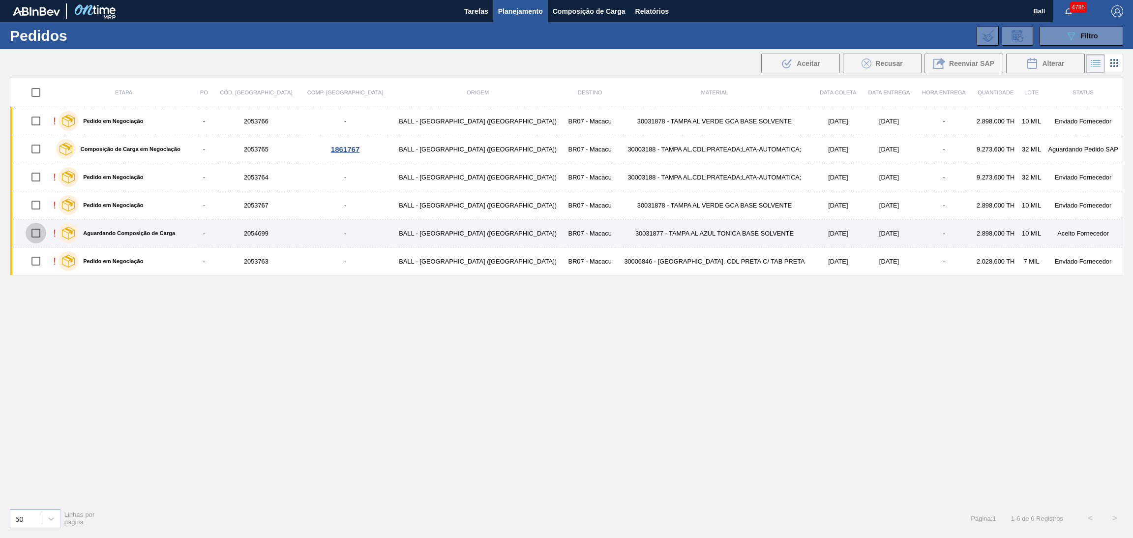
click at [40, 233] on input "checkbox" at bounding box center [36, 233] width 21 height 21
click at [38, 235] on input "checkbox" at bounding box center [36, 233] width 21 height 21
checkbox input "false"
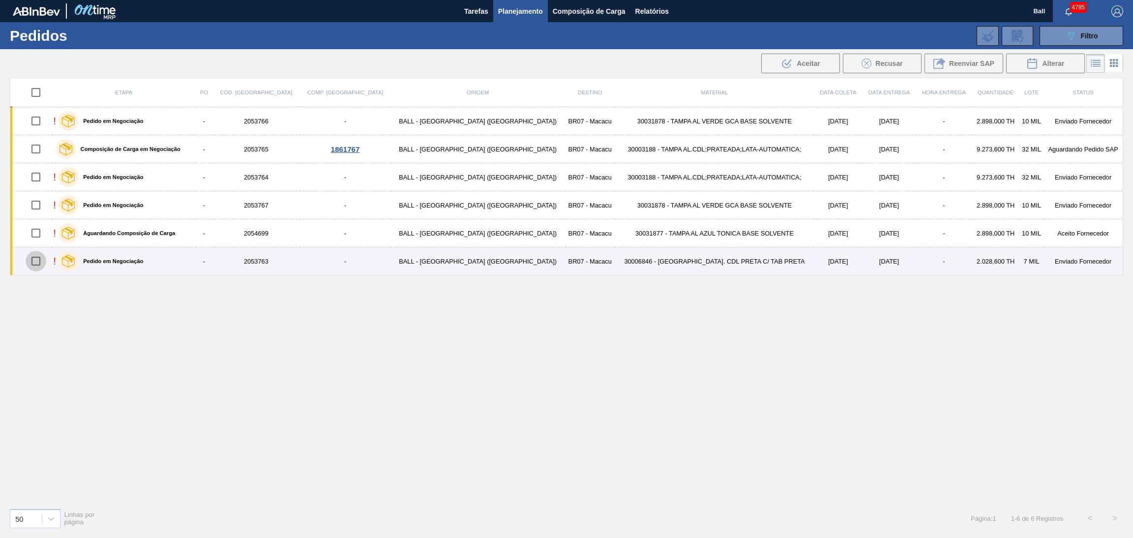
click at [45, 265] on input "checkbox" at bounding box center [36, 261] width 21 height 21
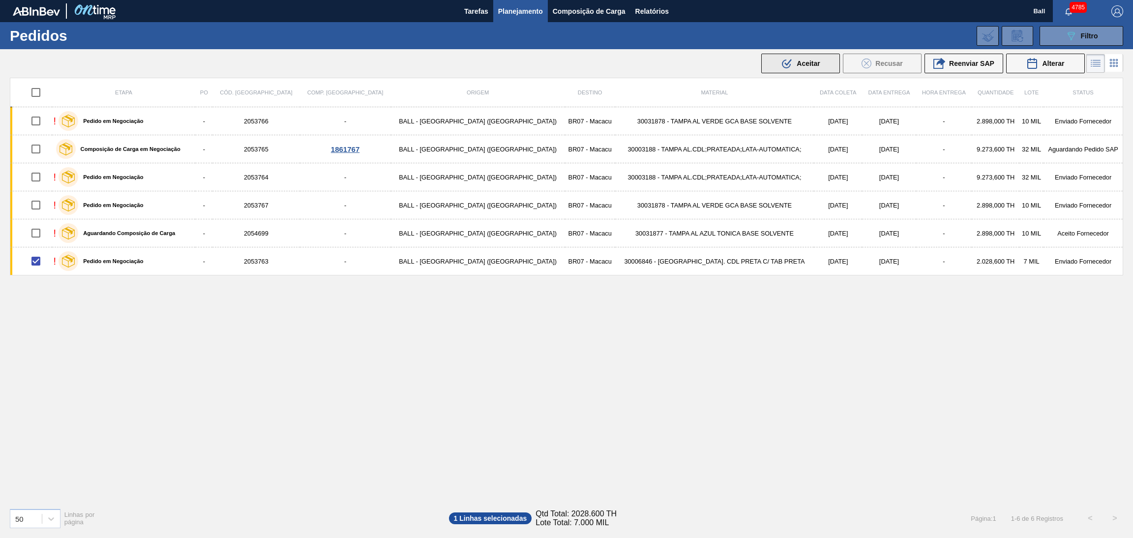
click at [820, 62] on button ".b{fill:var(--color-action-default)} Aceitar" at bounding box center [800, 64] width 79 height 20
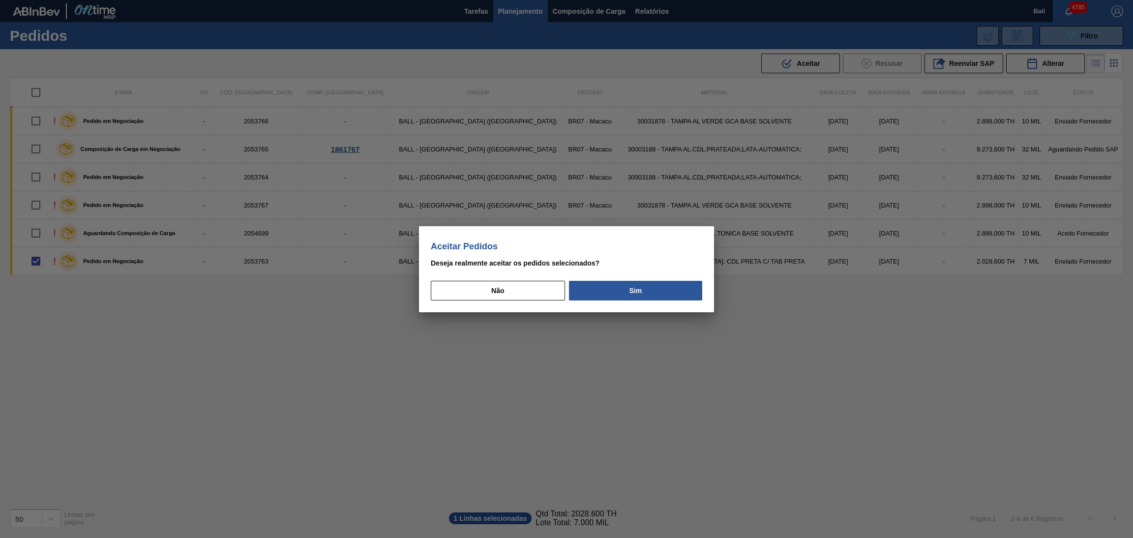
click at [660, 283] on button "Sim" at bounding box center [635, 291] width 133 height 20
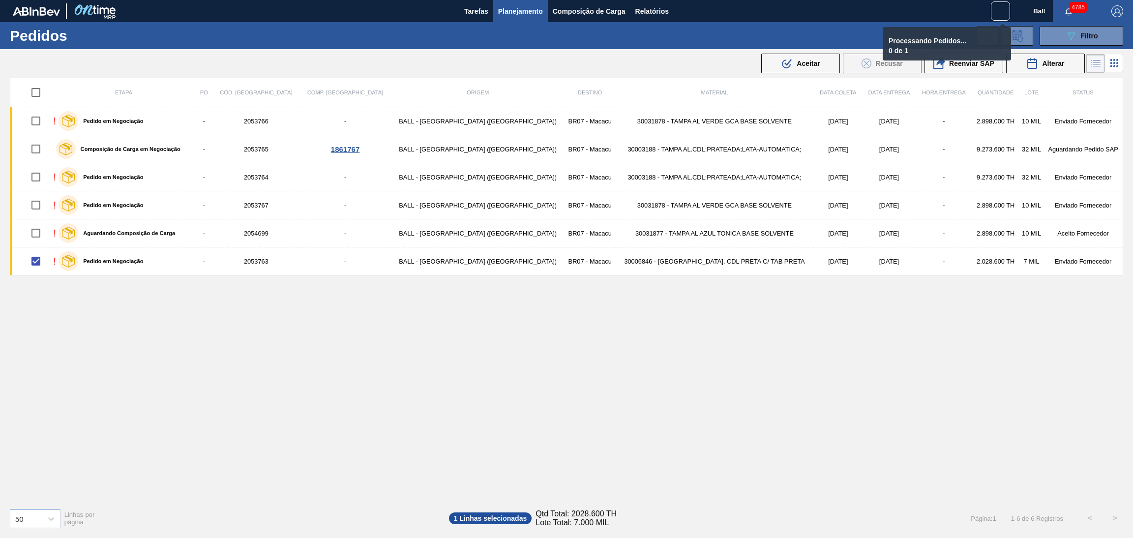
checkbox input "false"
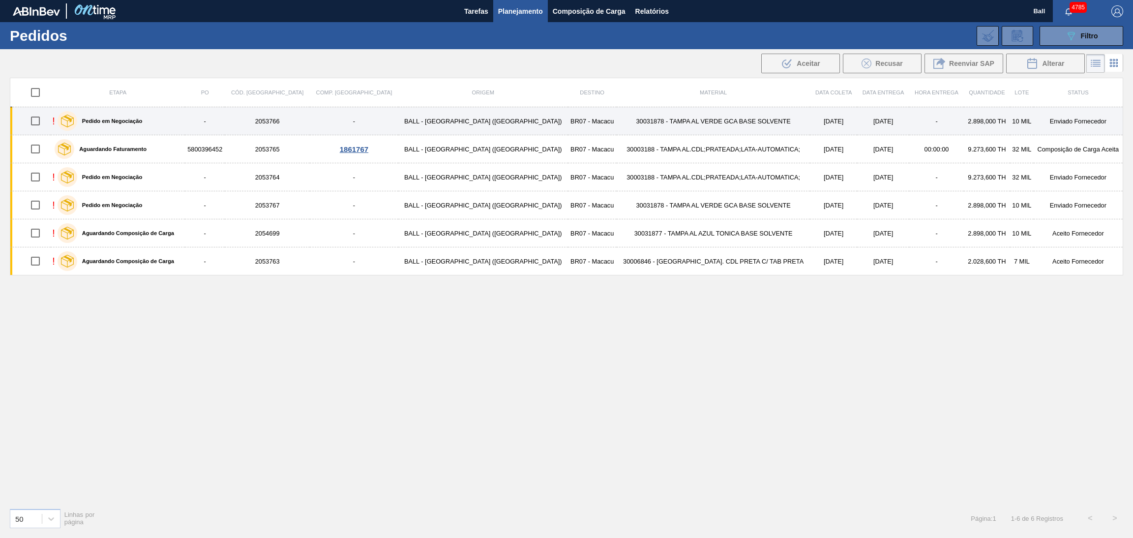
click at [43, 122] on input "checkbox" at bounding box center [35, 121] width 21 height 21
checkbox input "true"
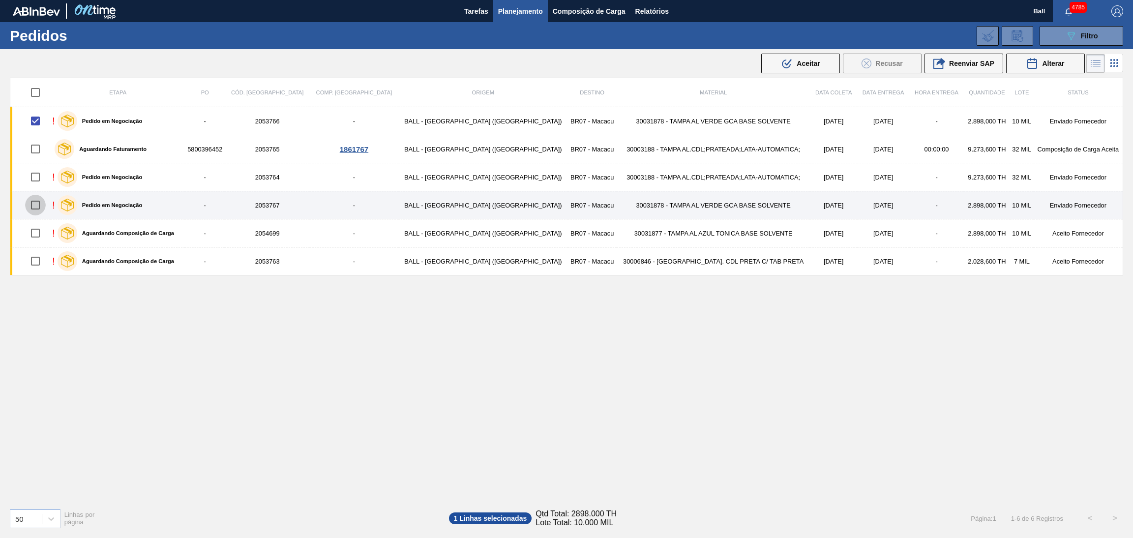
click at [40, 206] on input "checkbox" at bounding box center [35, 205] width 21 height 21
checkbox input "true"
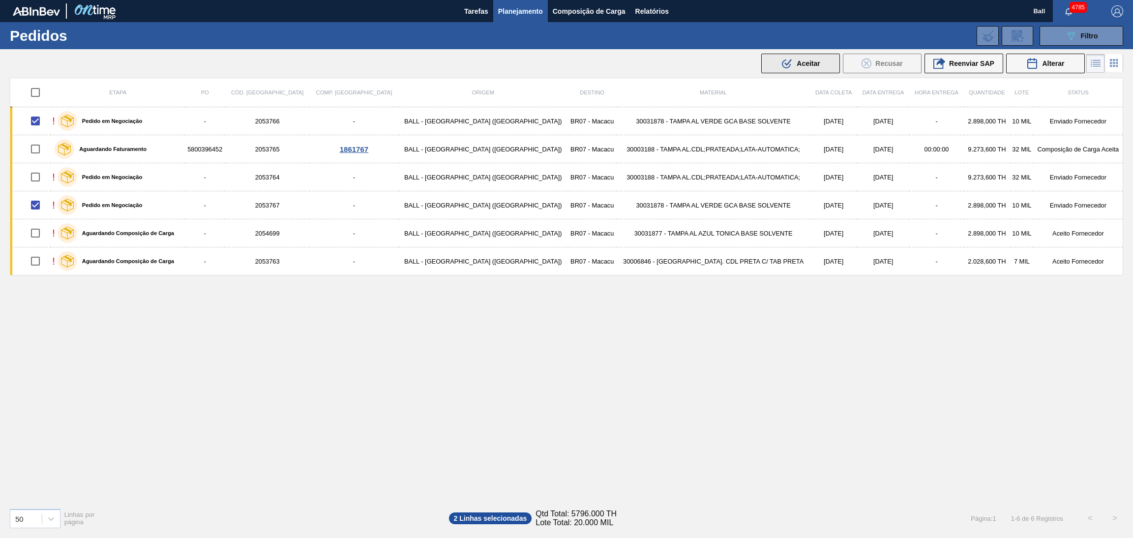
click at [786, 65] on icon at bounding box center [787, 62] width 7 height 7
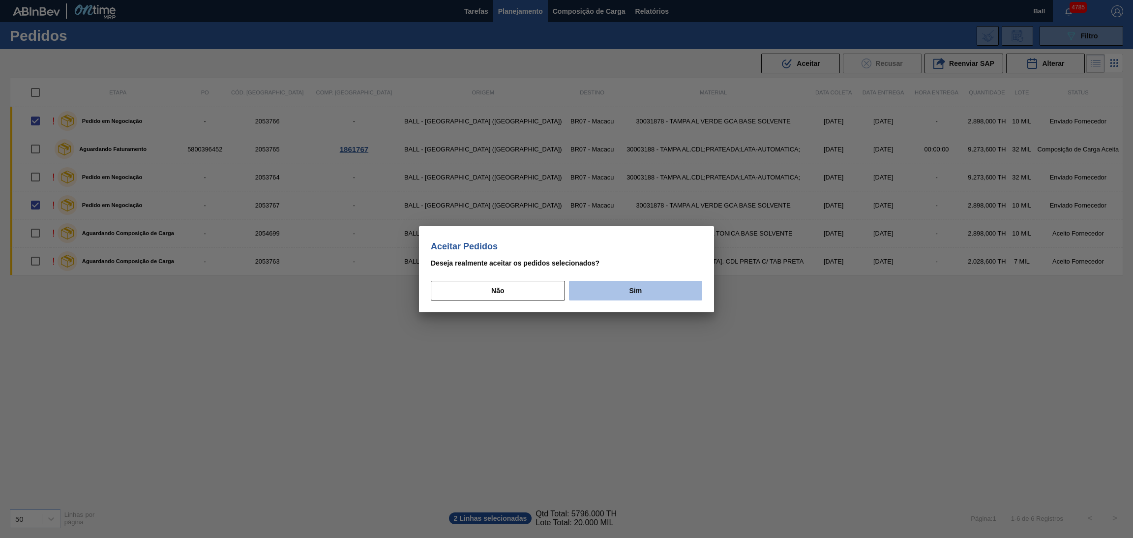
click at [664, 292] on button "Sim" at bounding box center [635, 291] width 133 height 20
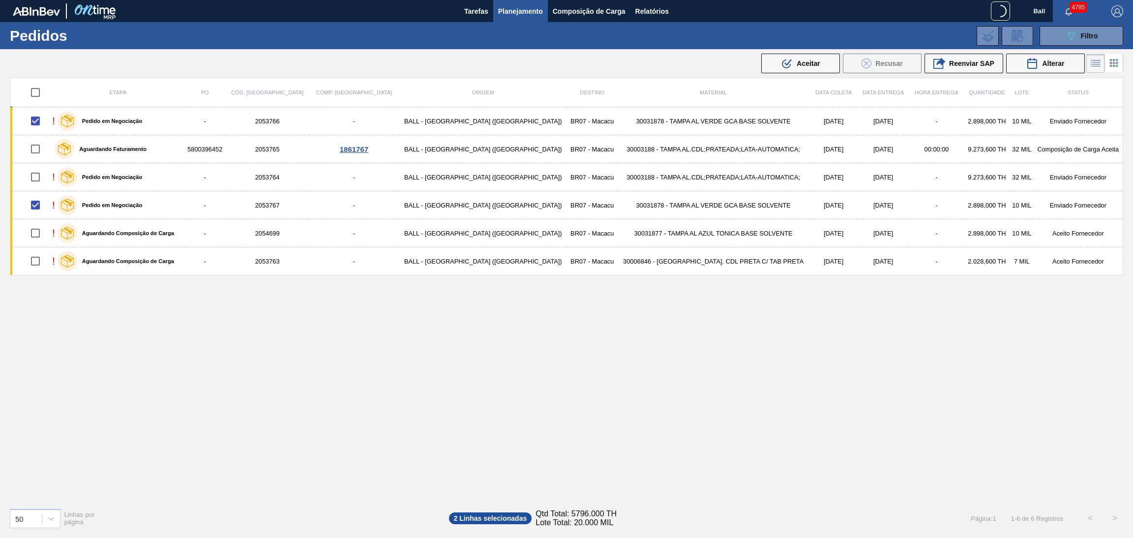
checkbox input "false"
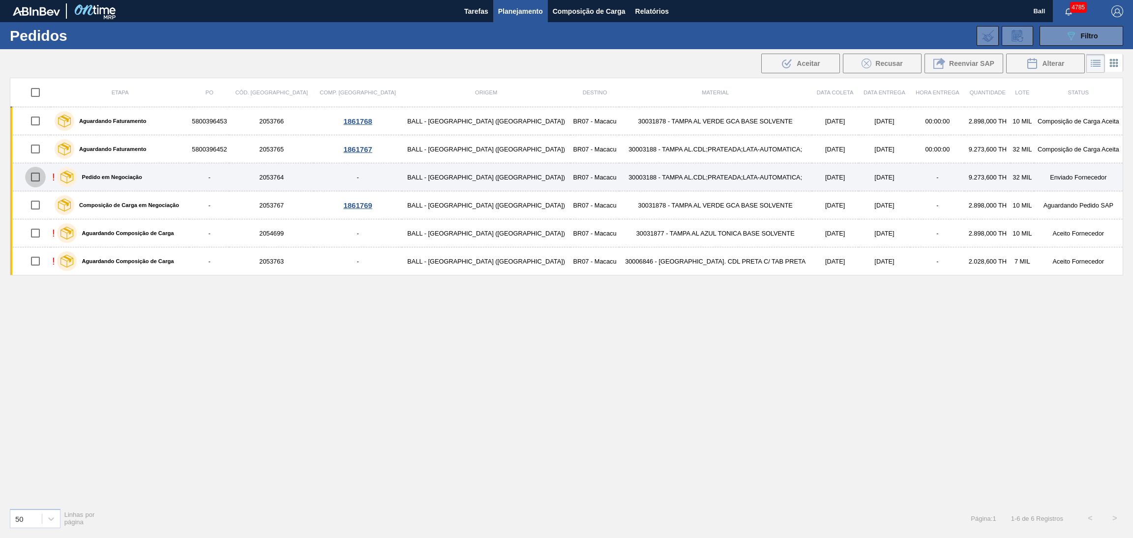
click at [41, 178] on input "checkbox" at bounding box center [35, 177] width 21 height 21
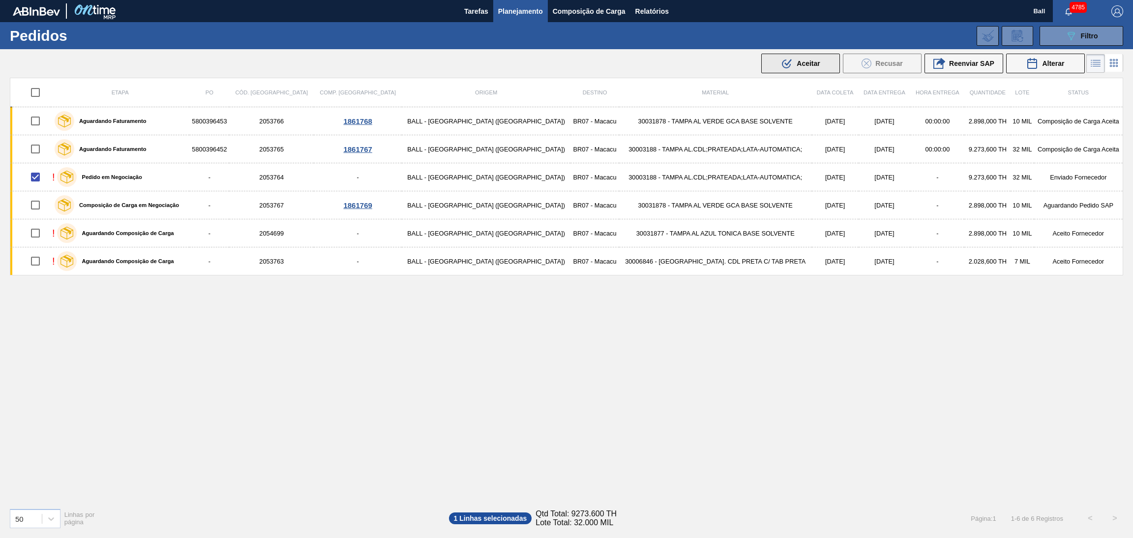
click at [797, 65] on span "Aceitar" at bounding box center [808, 64] width 23 height 8
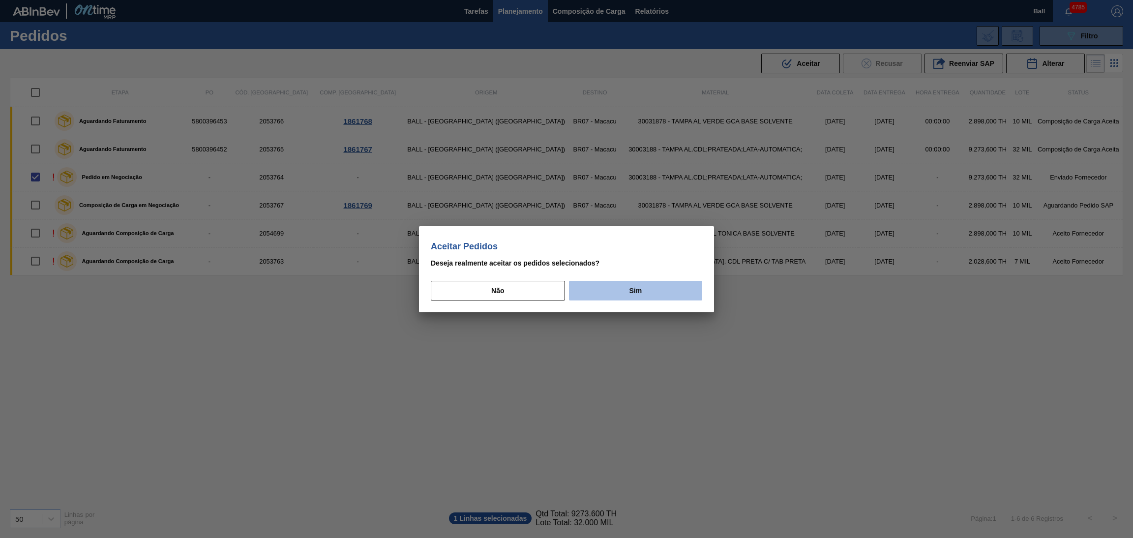
click at [651, 286] on button "Sim" at bounding box center [635, 291] width 133 height 20
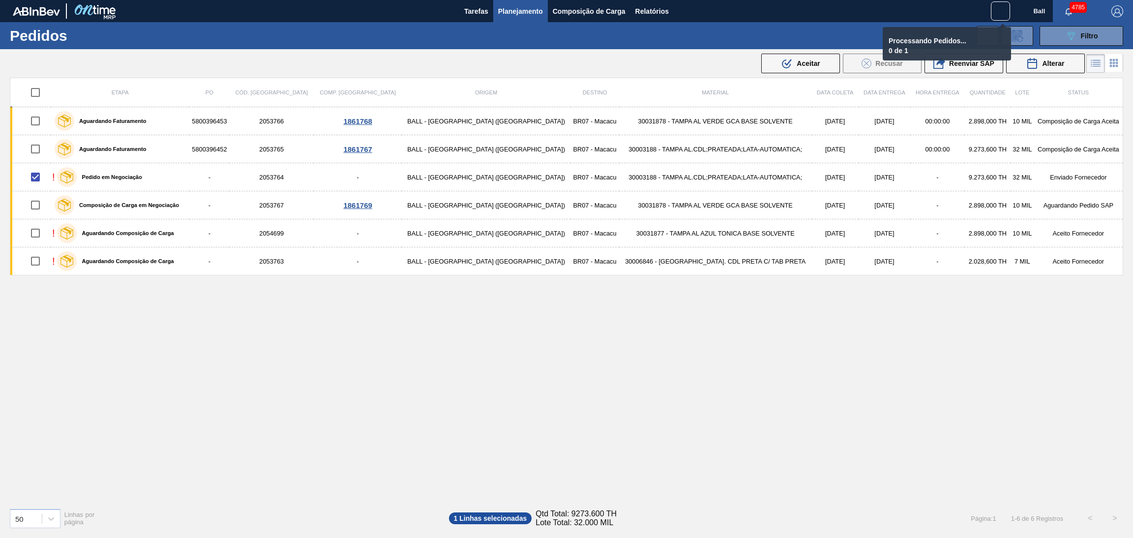
checkbox input "false"
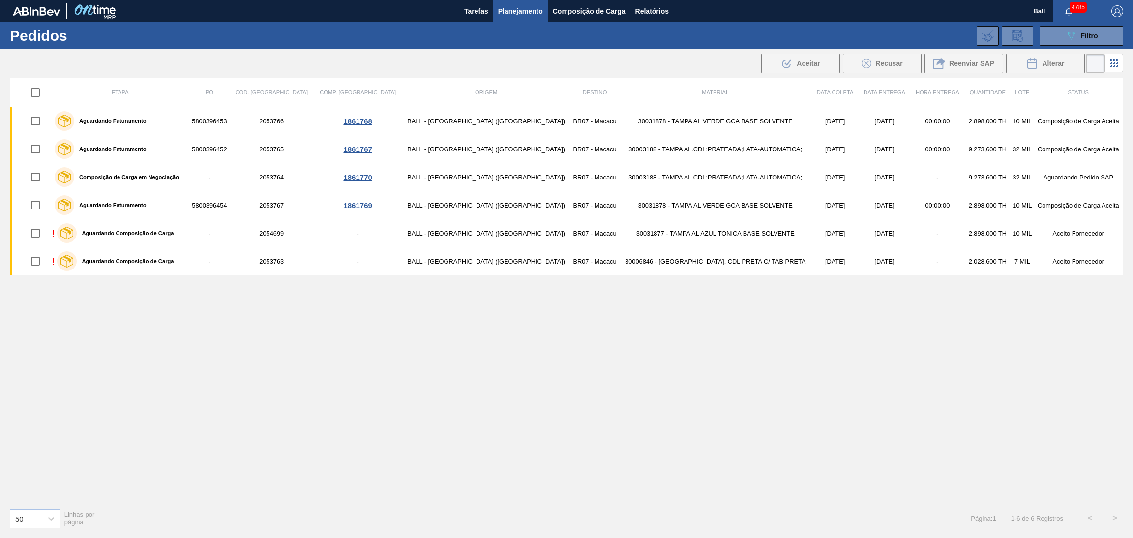
click at [1109, 65] on icon at bounding box center [1114, 63] width 12 height 12
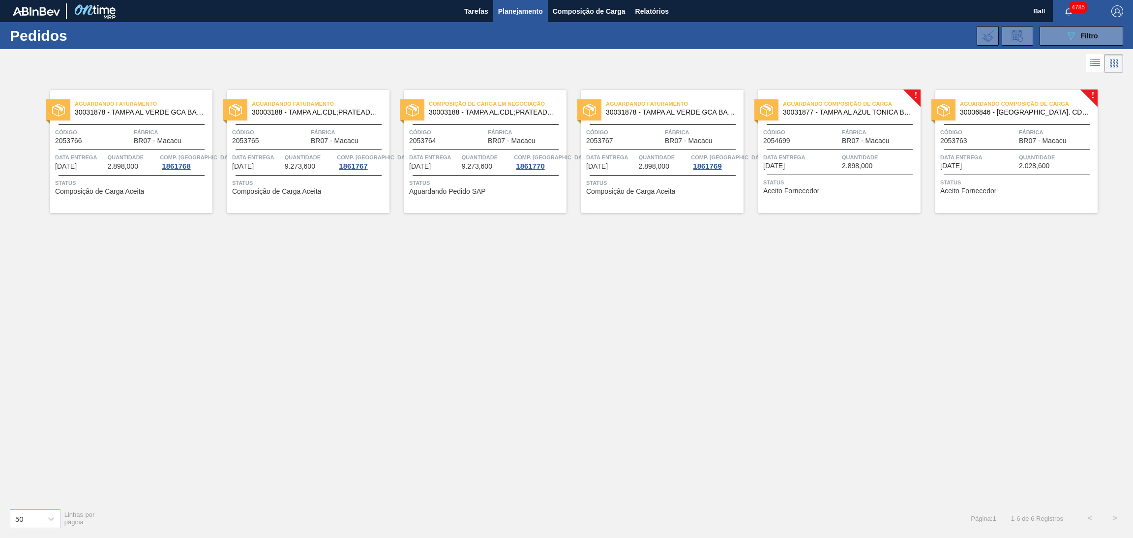
click at [844, 179] on span "Status" at bounding box center [840, 183] width 155 height 10
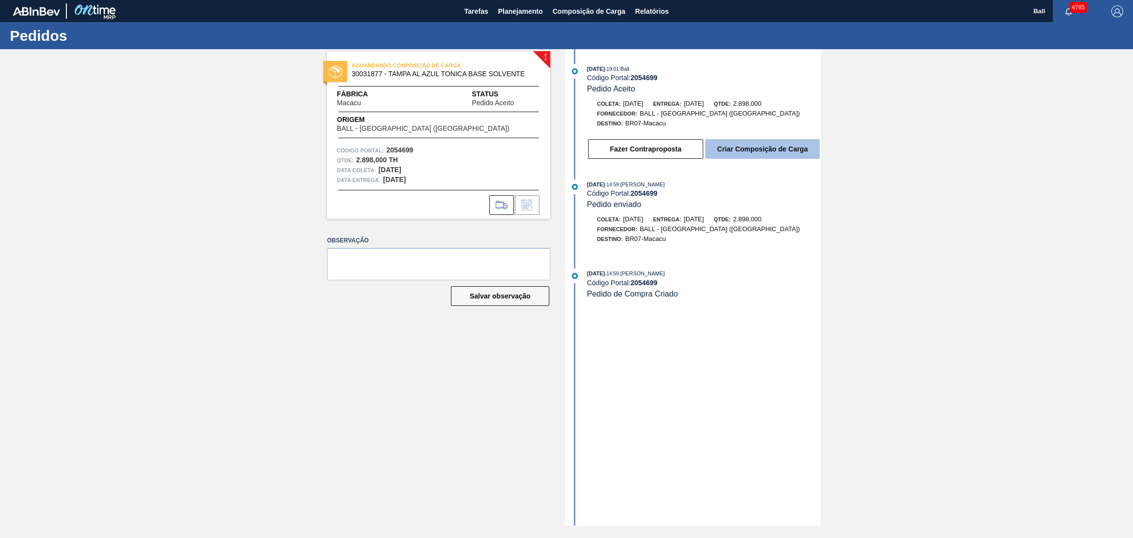
click at [757, 146] on button "Criar Composição de Carga" at bounding box center [762, 149] width 115 height 20
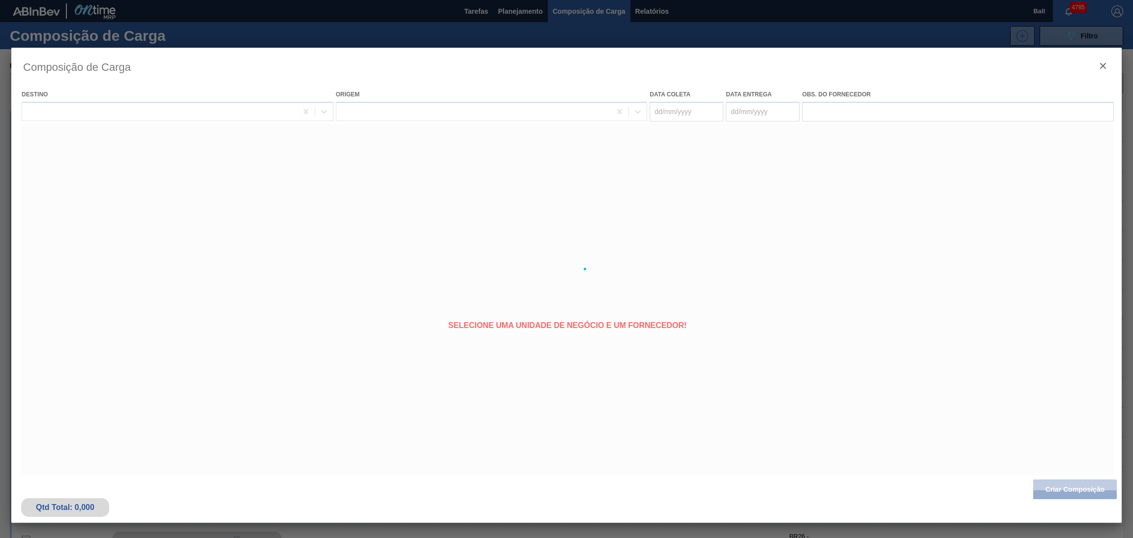
type coleta "[DATE]"
type Entrega "[DATE]"
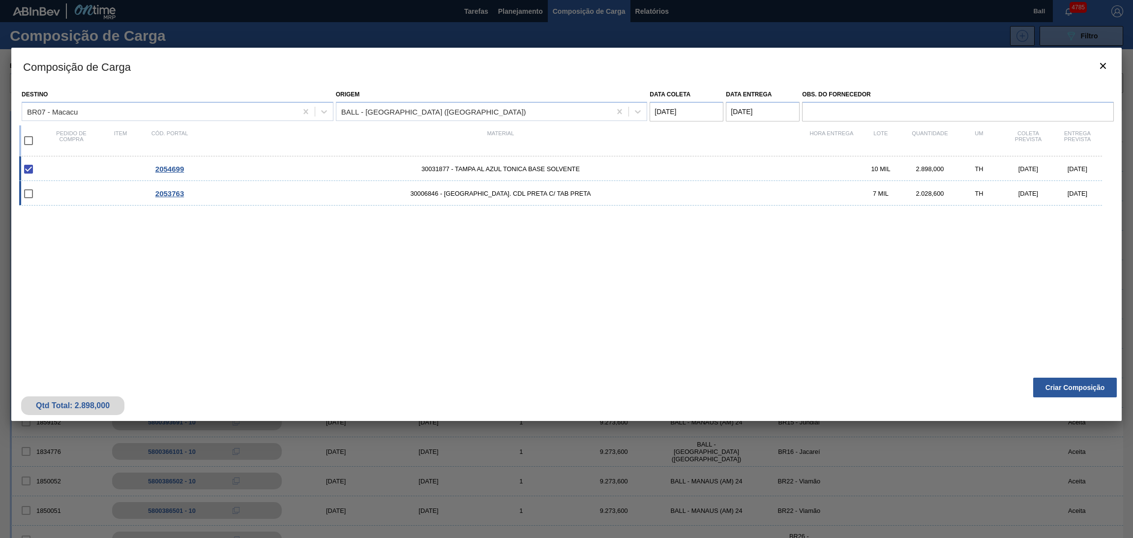
click at [29, 196] on input "checkbox" at bounding box center [28, 193] width 21 height 21
checkbox input "false"
click at [1057, 389] on button "Criar Composição" at bounding box center [1075, 388] width 84 height 20
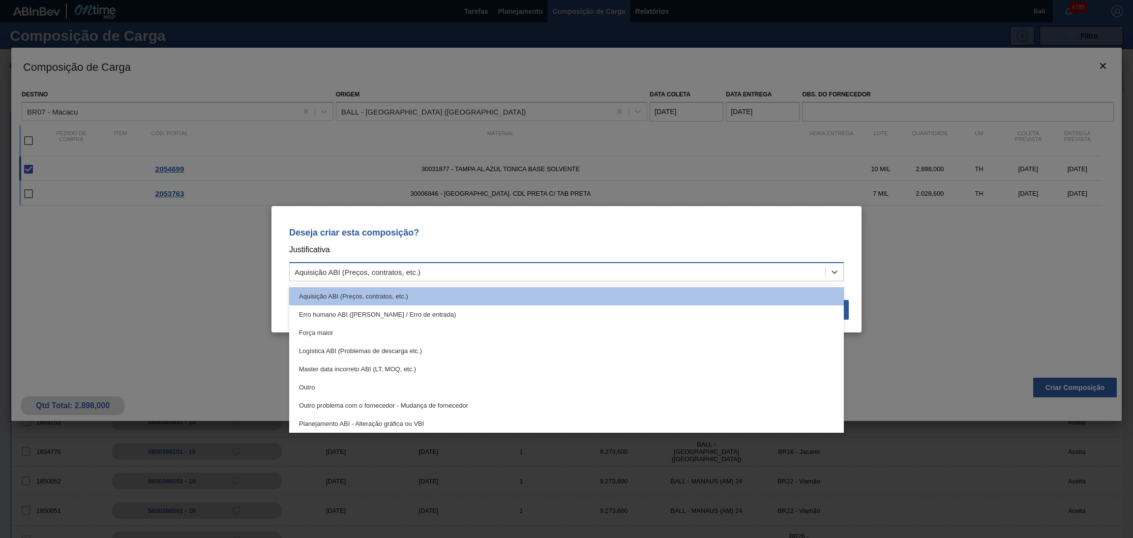
click at [718, 277] on div "Aquisição ABI (Preços, contratos, etc.)" at bounding box center [558, 272] width 536 height 14
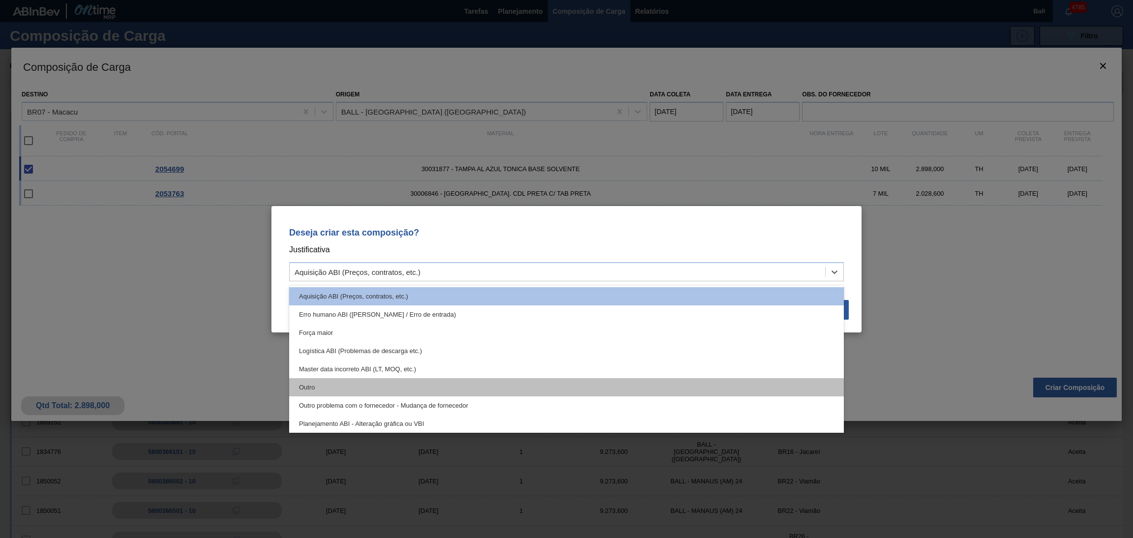
click at [486, 386] on div "Outro" at bounding box center [566, 387] width 555 height 18
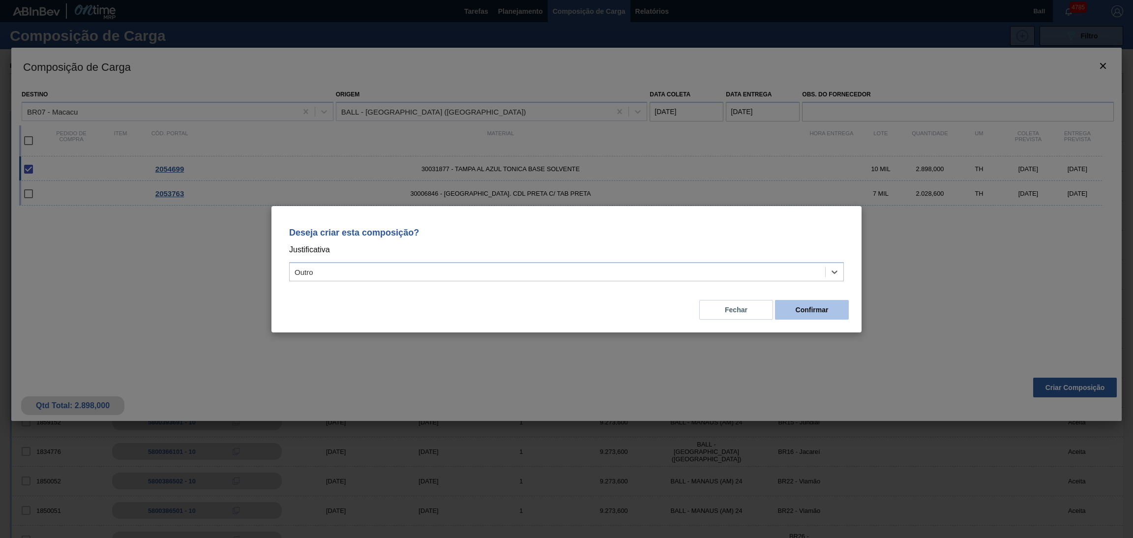
click at [818, 309] on button "Confirmar" at bounding box center [812, 310] width 74 height 20
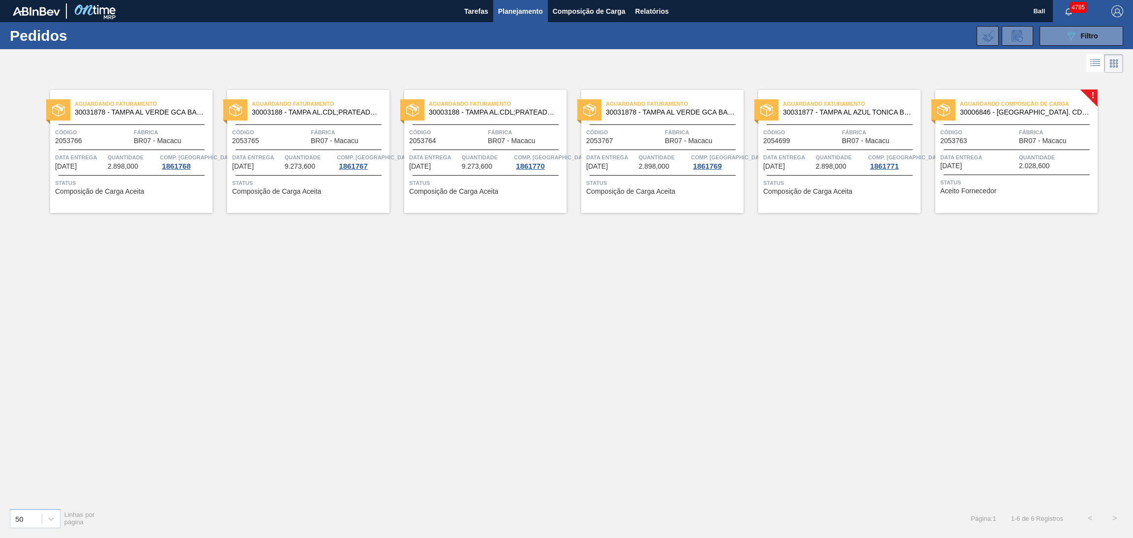
click at [1047, 118] on div "Aguardando Composição de Carga 30006846 - [GEOGRAPHIC_DATA] AL. CDL PRETA C/ TA…" at bounding box center [1016, 108] width 162 height 22
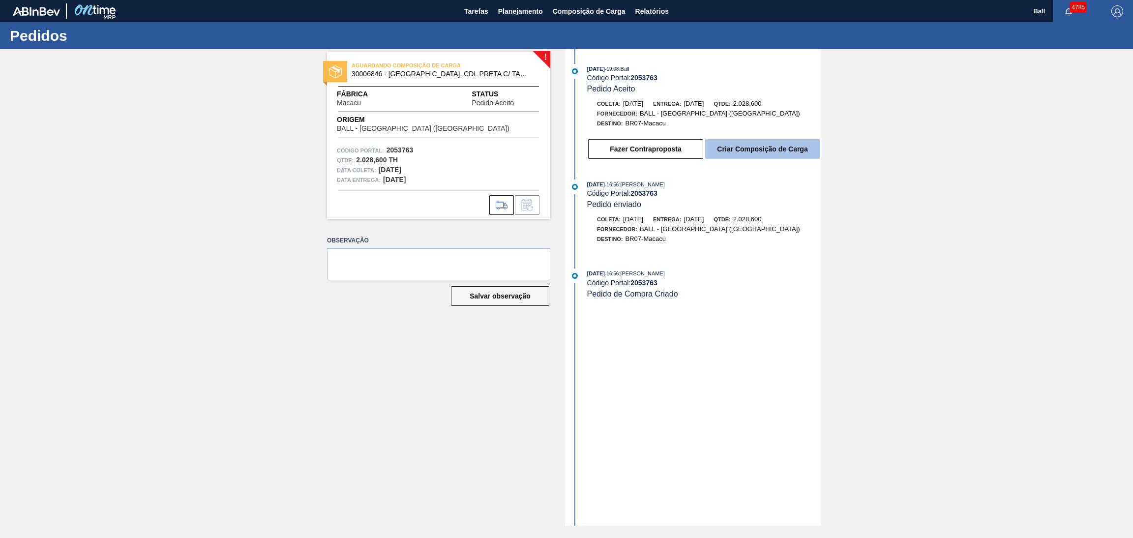
click at [763, 159] on button "Criar Composição de Carga" at bounding box center [762, 149] width 115 height 20
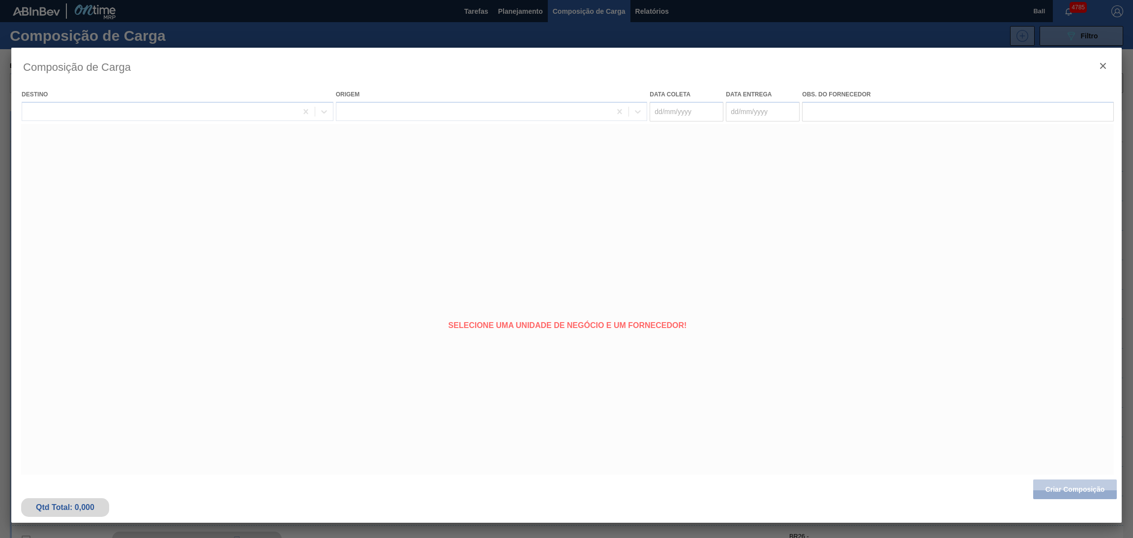
type coleta "[DATE]"
type Entrega "[DATE]"
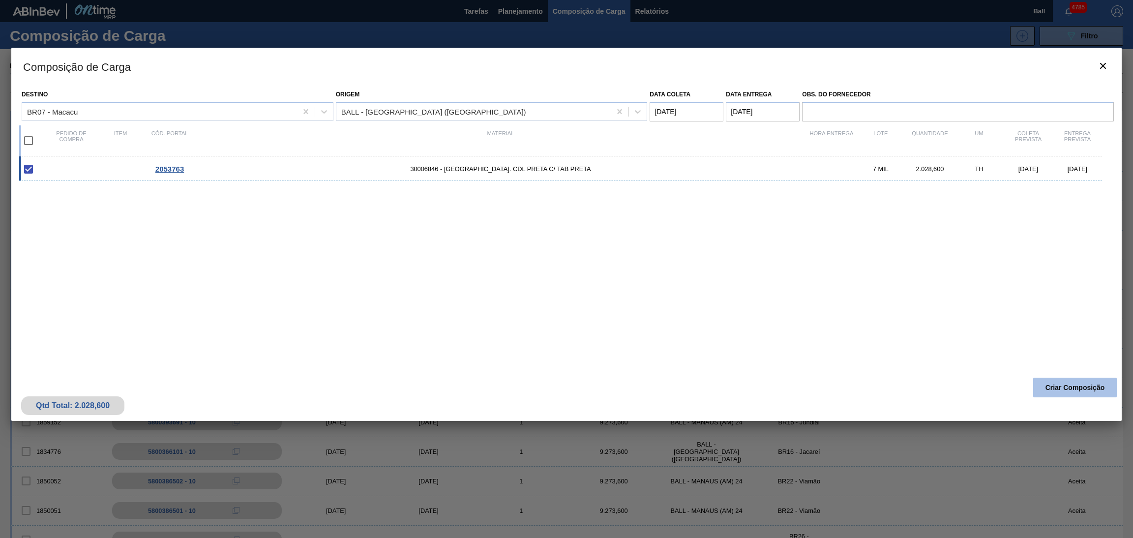
click at [1084, 386] on button "Criar Composição" at bounding box center [1075, 388] width 84 height 20
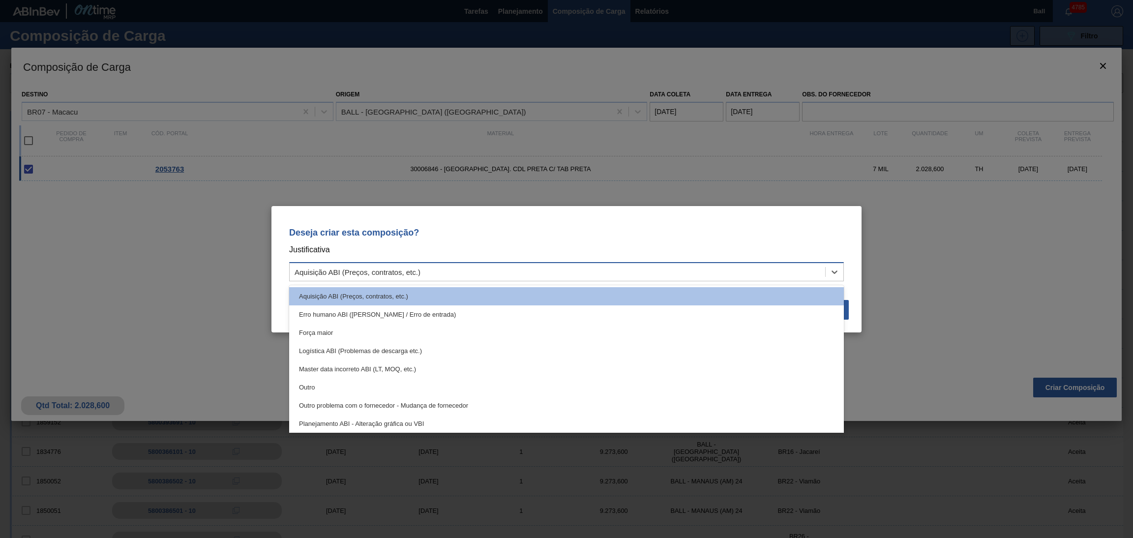
click at [737, 275] on div "Aquisição ABI (Preços, contratos, etc.)" at bounding box center [558, 272] width 536 height 14
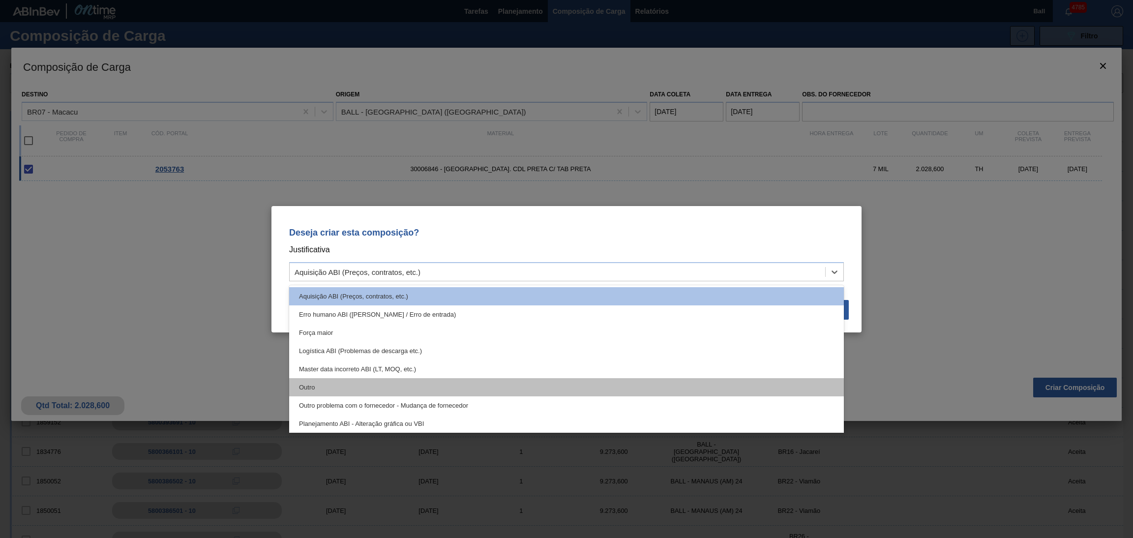
click at [353, 382] on div "Outro" at bounding box center [566, 387] width 555 height 18
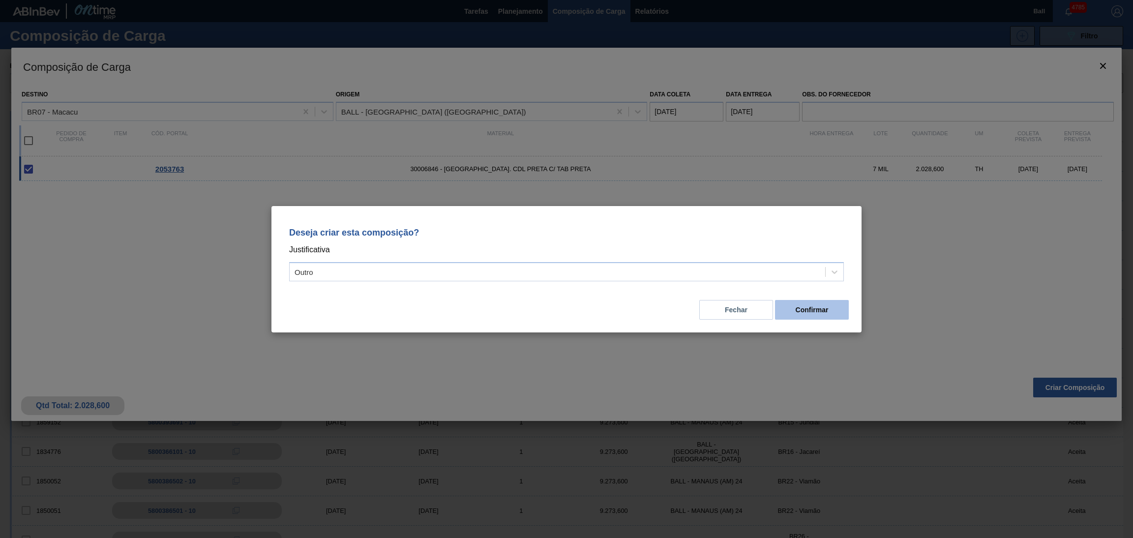
click at [805, 302] on button "Confirmar" at bounding box center [812, 310] width 74 height 20
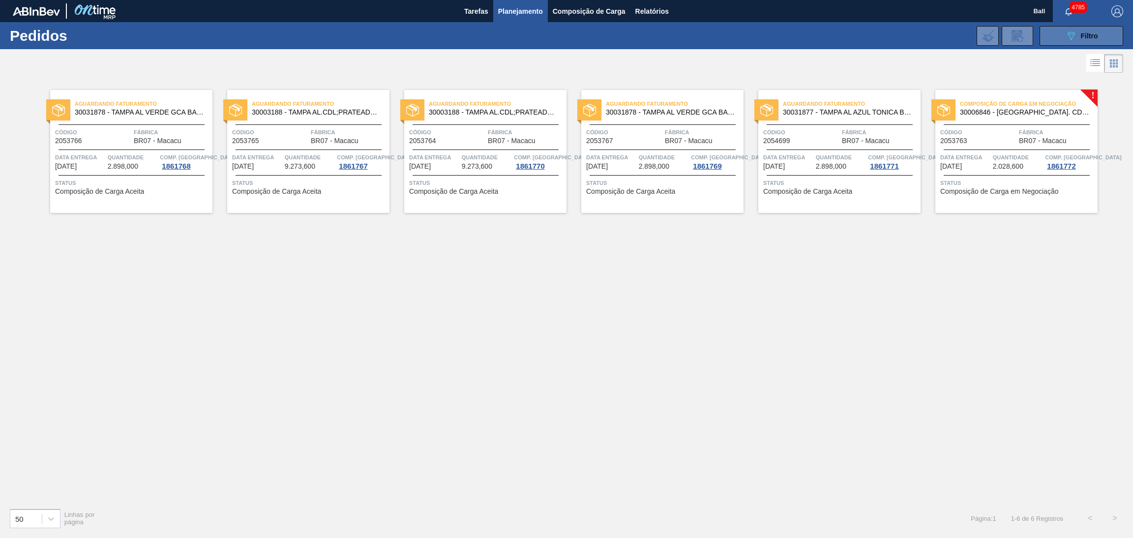
click at [1052, 41] on button "089F7B8B-B2A5-4AFE-B5C0-19BA573D28AC Filtro" at bounding box center [1082, 36] width 84 height 20
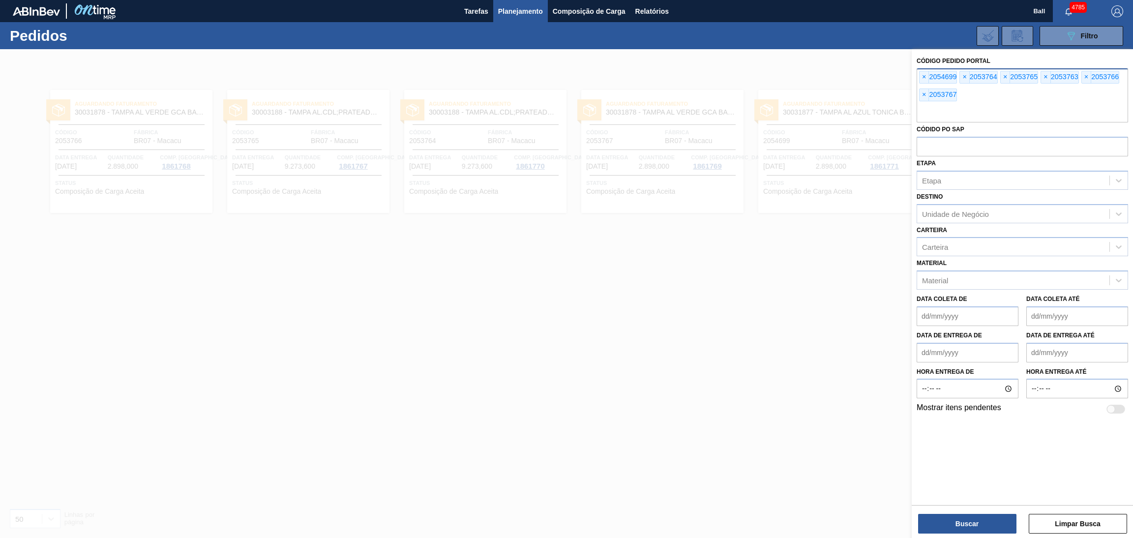
click at [922, 83] on div "× 2054699" at bounding box center [938, 77] width 38 height 13
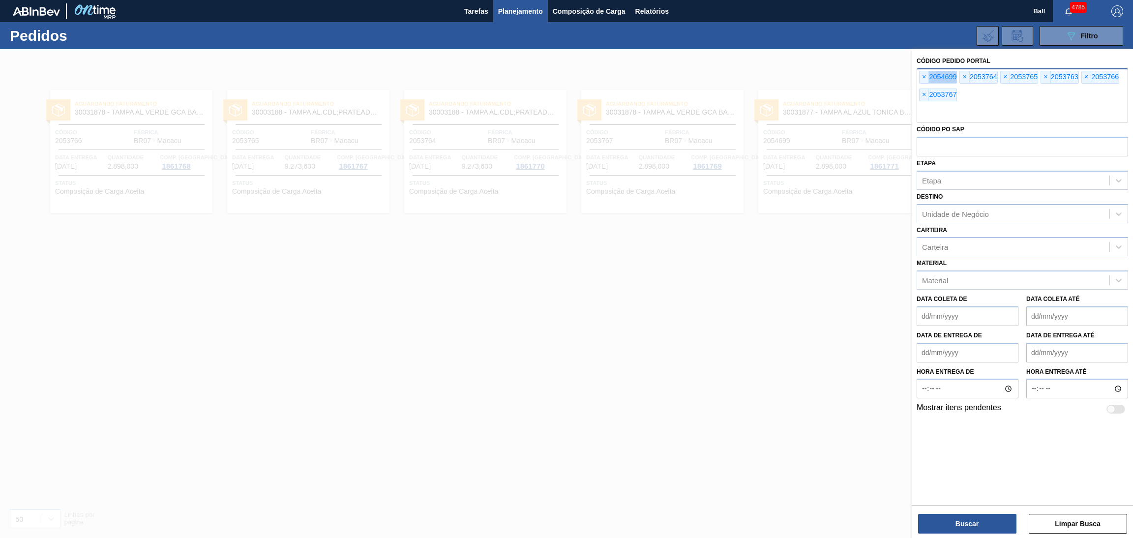
click at [922, 83] on div "× 2054699" at bounding box center [938, 77] width 38 height 13
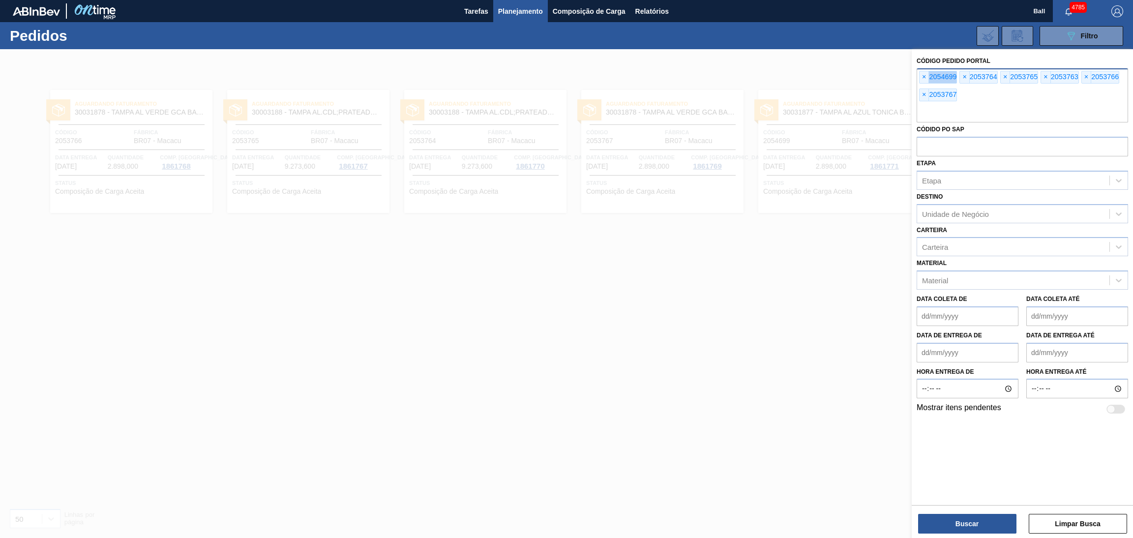
click at [922, 83] on div "× 2054699" at bounding box center [938, 77] width 38 height 13
click at [922, 80] on span "×" at bounding box center [924, 77] width 9 height 12
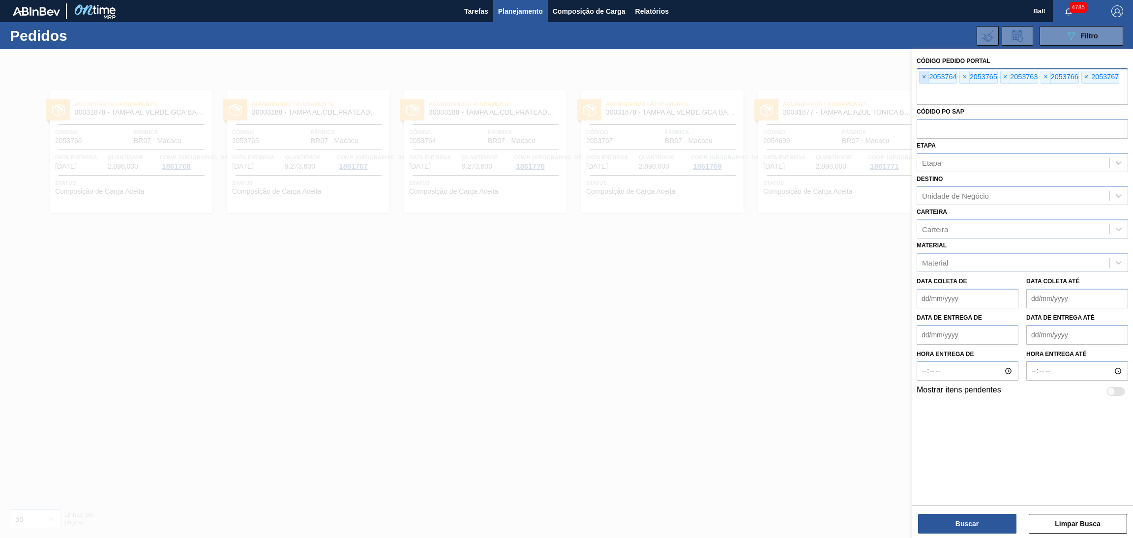
click at [922, 79] on span "×" at bounding box center [924, 77] width 9 height 12
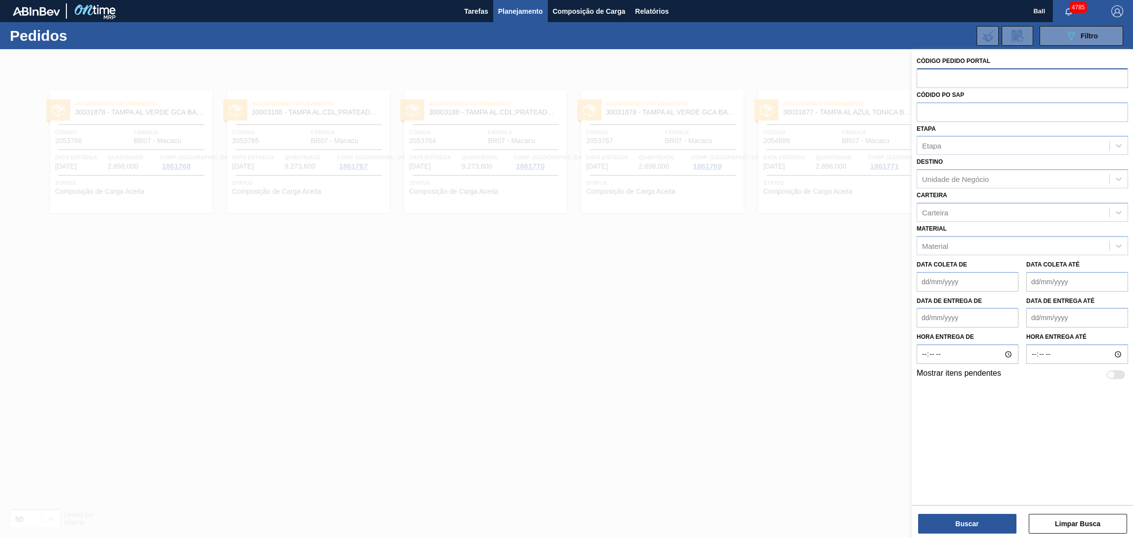
click at [922, 79] on input "text" at bounding box center [1022, 77] width 211 height 19
paste input "text"
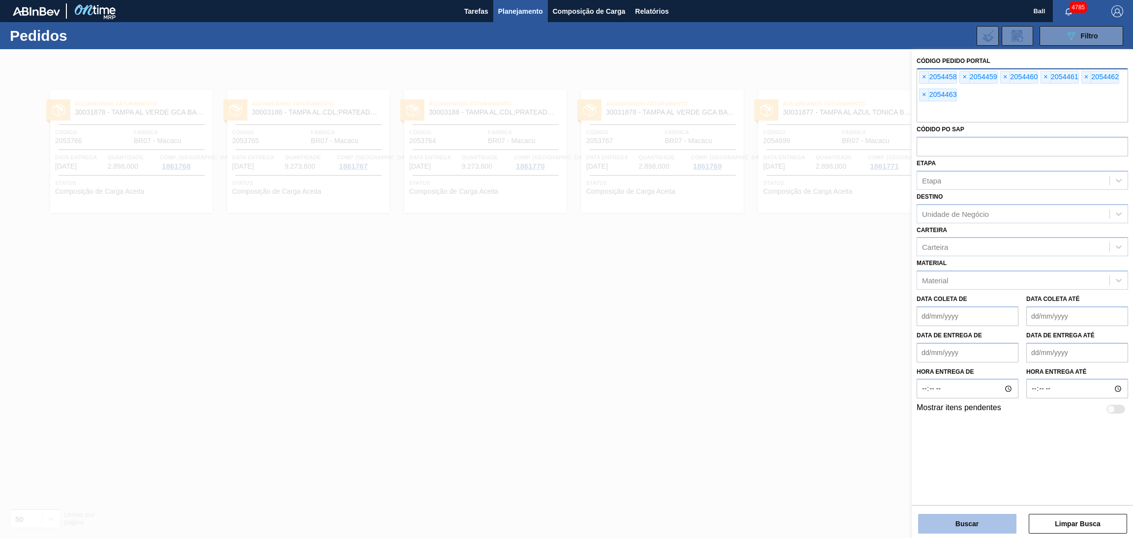
click at [957, 515] on button "Buscar" at bounding box center [967, 524] width 98 height 20
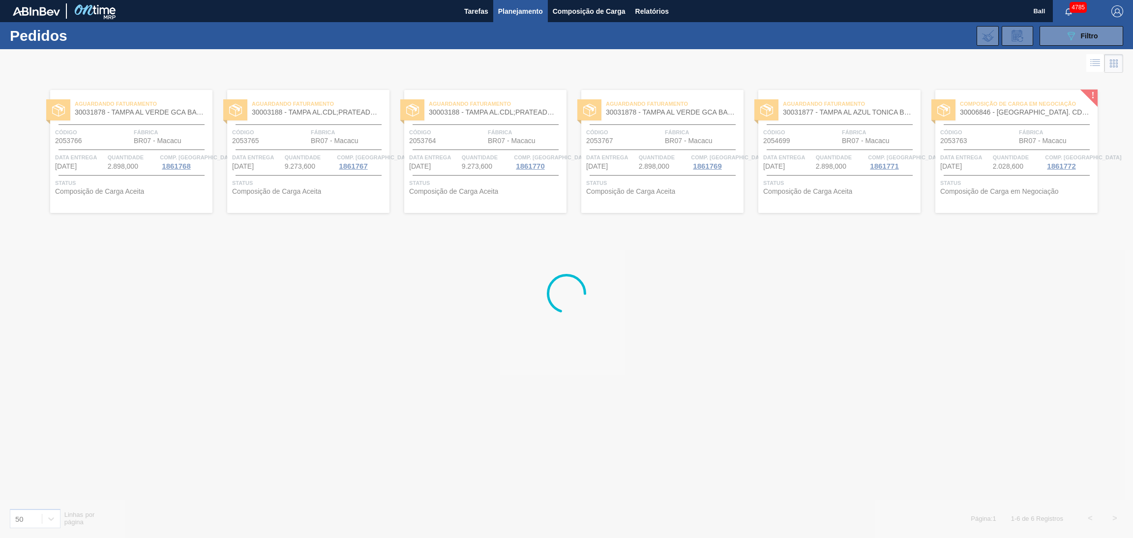
click at [858, 418] on div at bounding box center [566, 293] width 1133 height 489
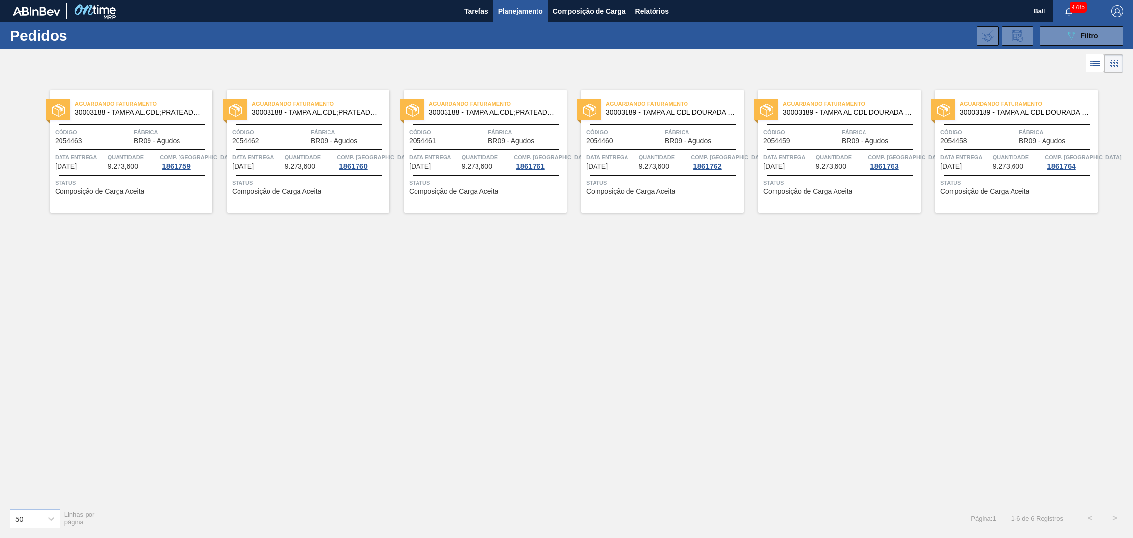
click at [131, 165] on span "9.273,600" at bounding box center [123, 166] width 30 height 7
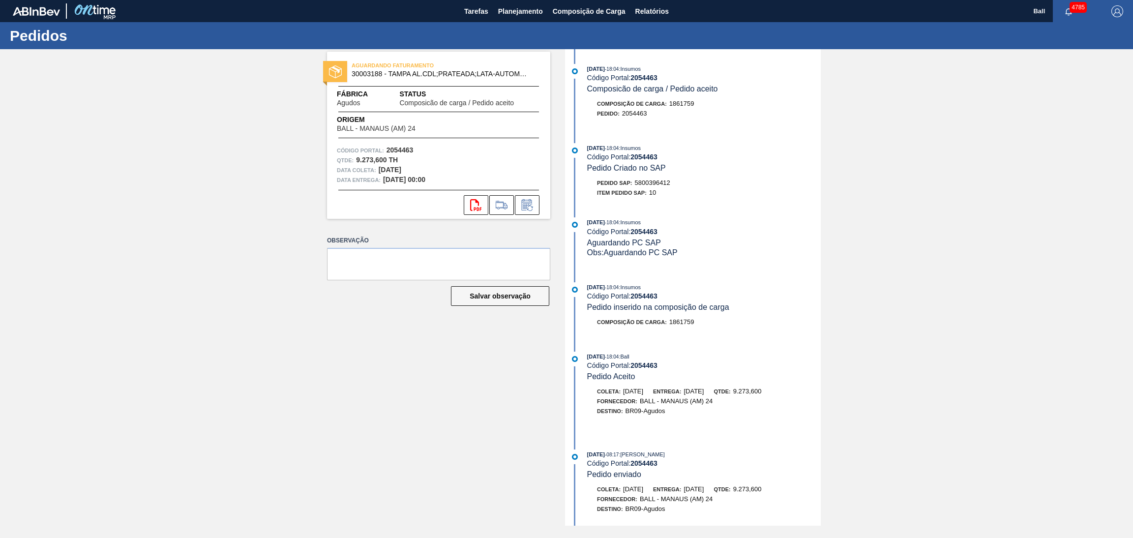
click at [716, 222] on div "[DATE] 18:04 : Insumos" at bounding box center [704, 222] width 234 height 10
drag, startPoint x: 689, startPoint y: 185, endPoint x: 632, endPoint y: 183, distance: 57.1
click at [632, 183] on div "Pedido SAP: 5800396412" at bounding box center [704, 183] width 234 height 10
copy div "5800396412"
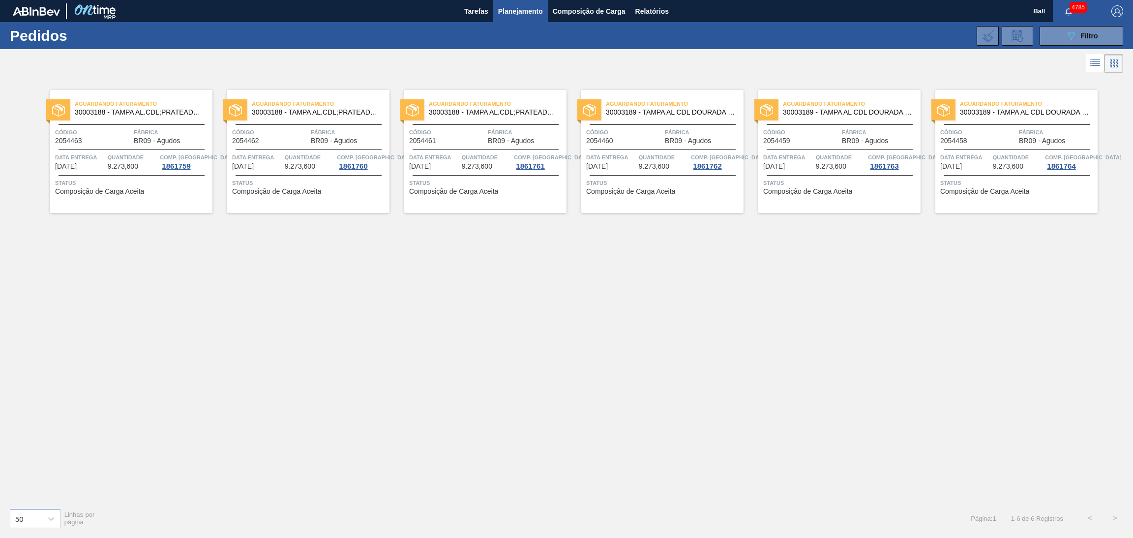
click at [324, 142] on span "BR09 - Agudos" at bounding box center [334, 140] width 46 height 7
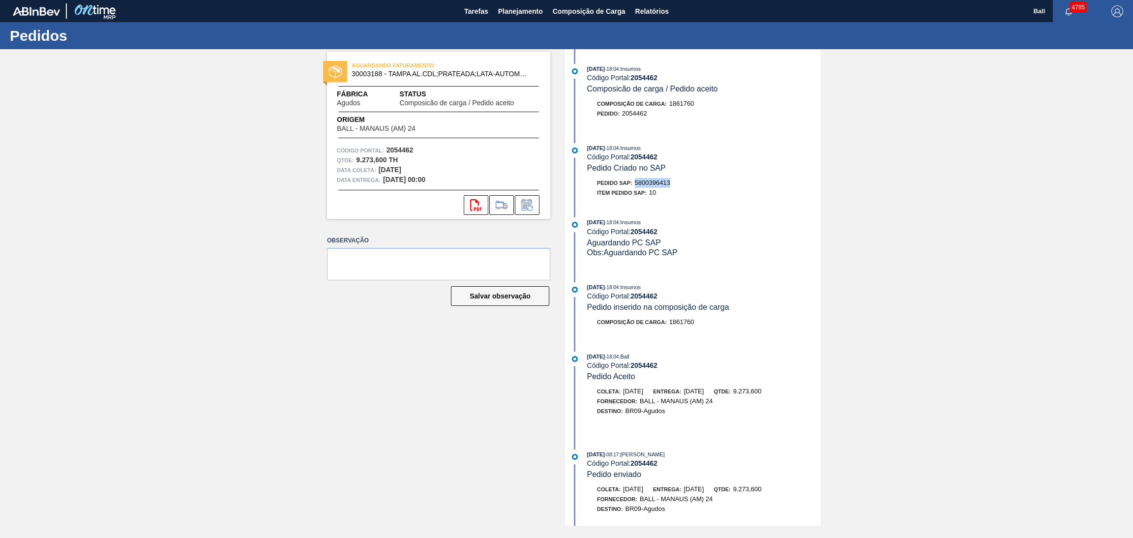
drag, startPoint x: 675, startPoint y: 186, endPoint x: 636, endPoint y: 184, distance: 39.4
click at [636, 184] on div "Pedido SAP: 5800396413" at bounding box center [704, 183] width 234 height 10
copy span "5800396413"
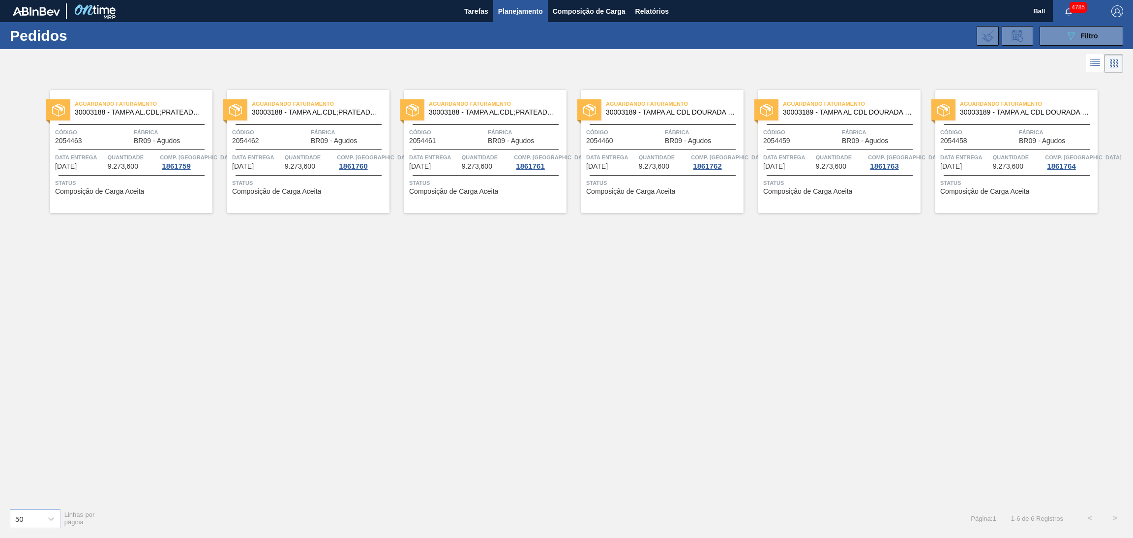
click at [431, 168] on span "[DATE]" at bounding box center [420, 166] width 22 height 7
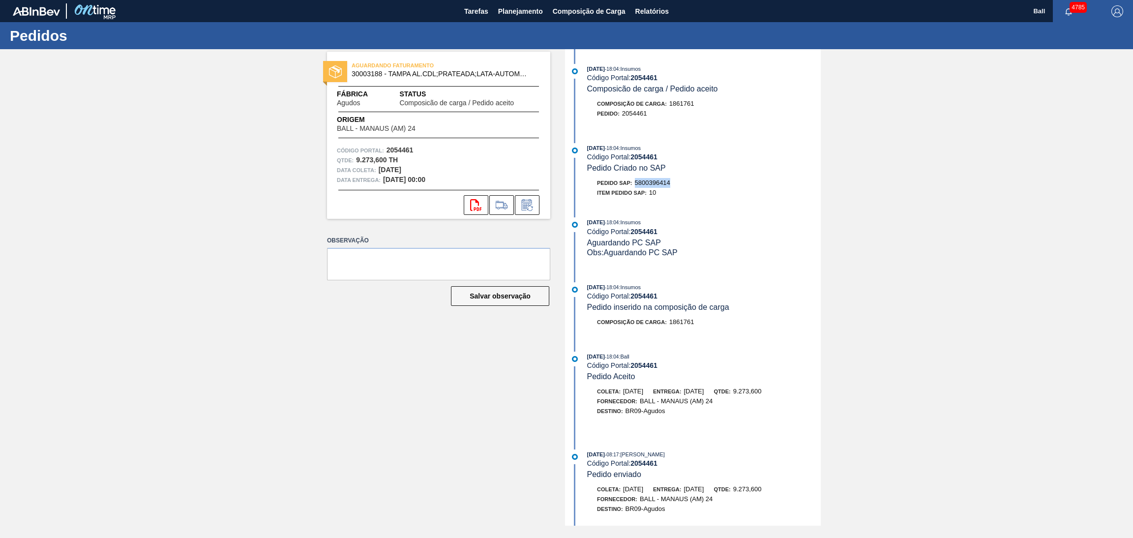
drag, startPoint x: 663, startPoint y: 181, endPoint x: 634, endPoint y: 185, distance: 29.3
click at [634, 185] on div "Pedido SAP: 5800396414" at bounding box center [704, 183] width 234 height 10
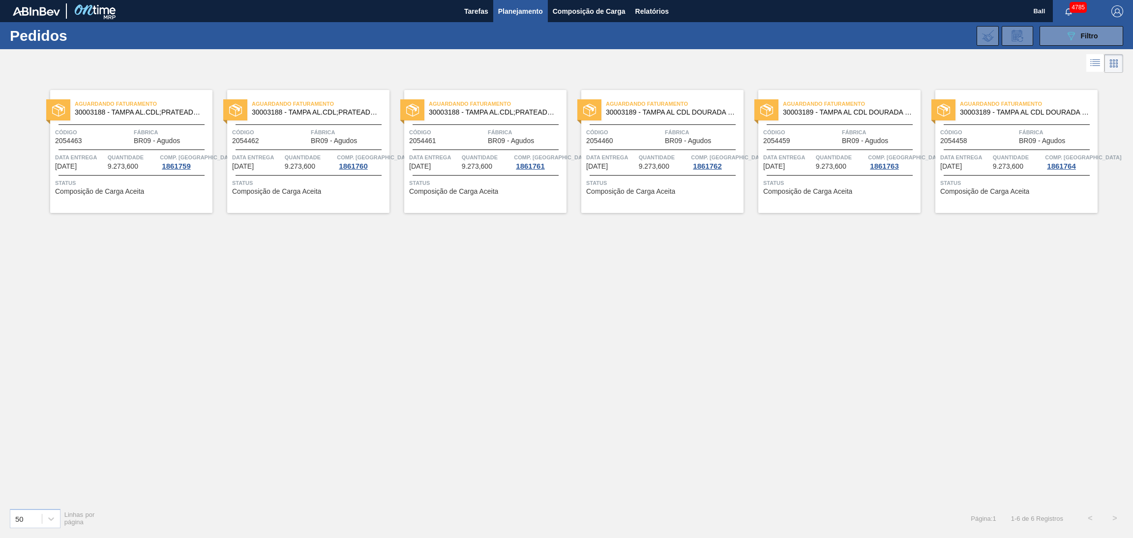
click at [659, 134] on span "Código" at bounding box center [624, 132] width 76 height 10
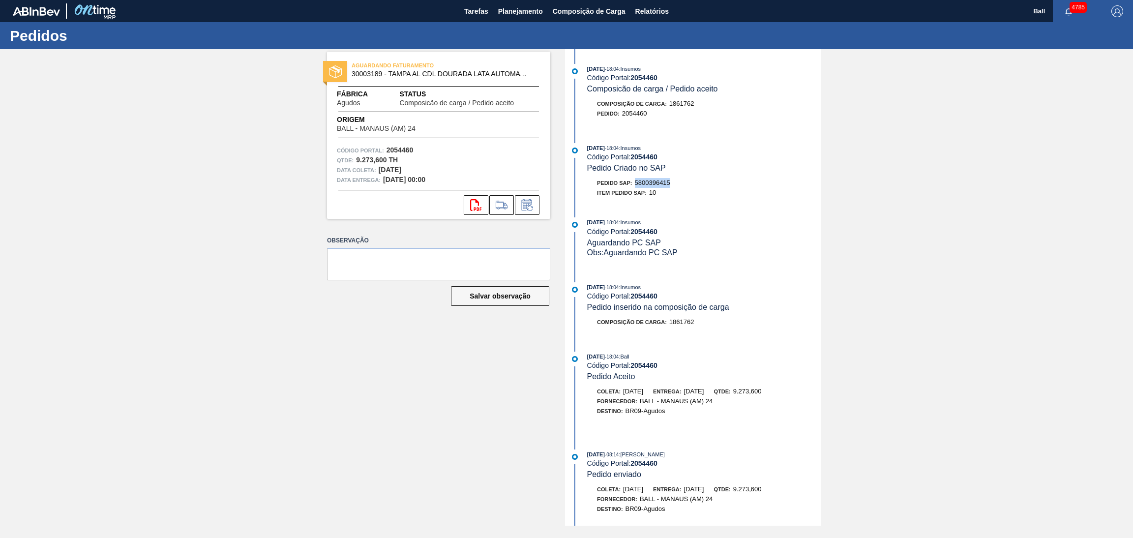
drag, startPoint x: 680, startPoint y: 184, endPoint x: 636, endPoint y: 186, distance: 43.3
click at [636, 186] on div "Pedido SAP: 5800396415" at bounding box center [704, 183] width 234 height 10
copy span "5800396415"
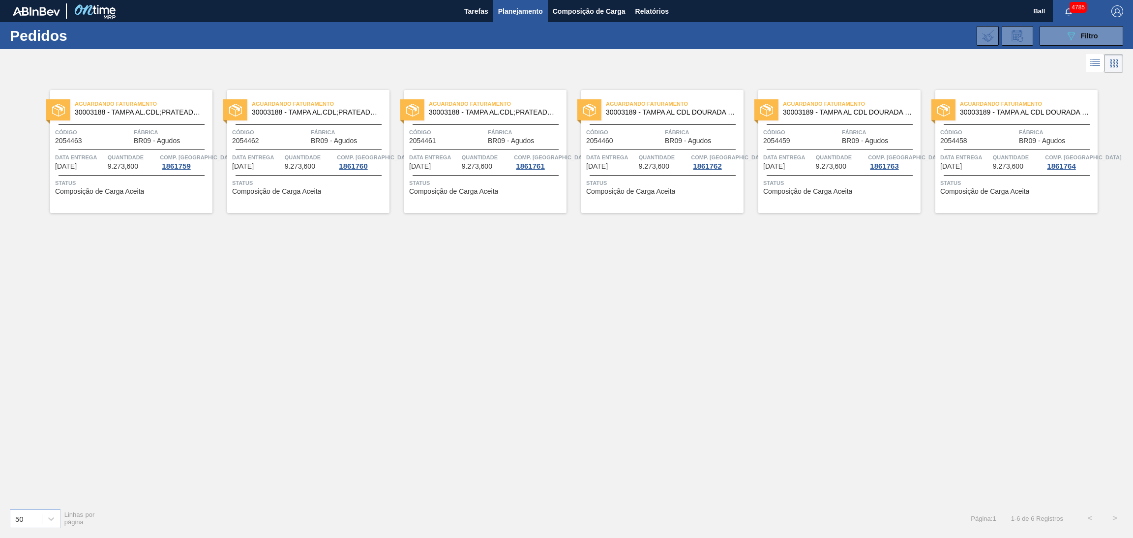
click at [801, 165] on div "Data Entrega [DATE]" at bounding box center [788, 161] width 50 height 18
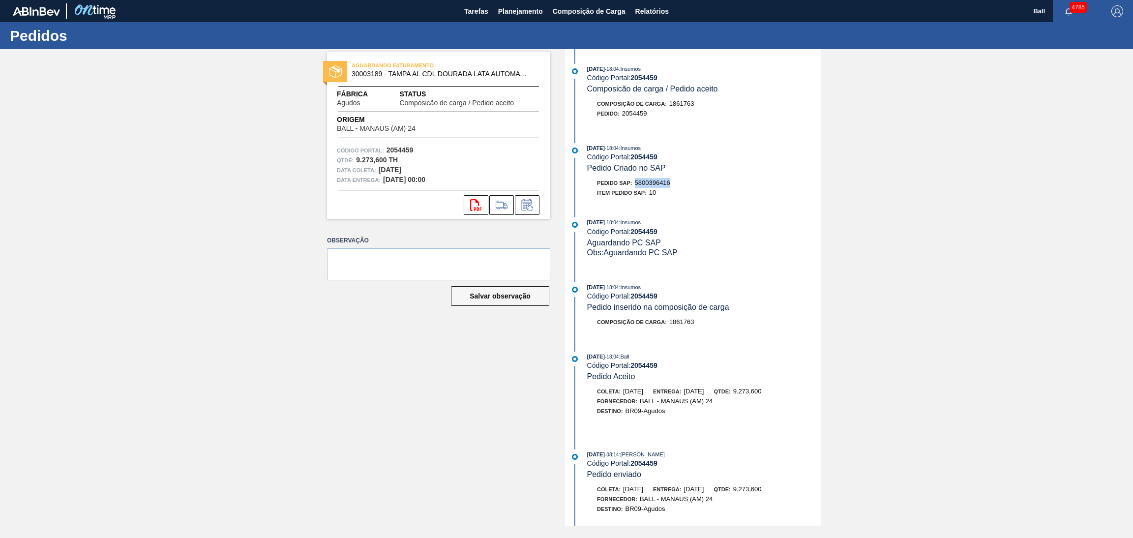
drag, startPoint x: 679, startPoint y: 184, endPoint x: 637, endPoint y: 184, distance: 42.3
click at [637, 184] on div "Pedido SAP: 5800396416" at bounding box center [704, 183] width 234 height 10
copy span "5800396416"
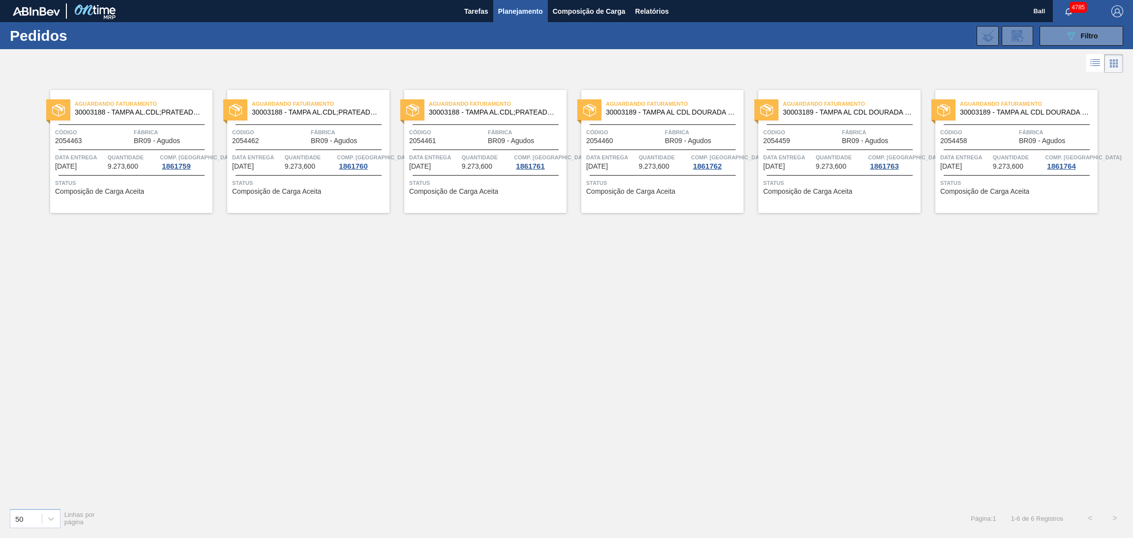
click at [962, 169] on span "[DATE]" at bounding box center [951, 166] width 22 height 7
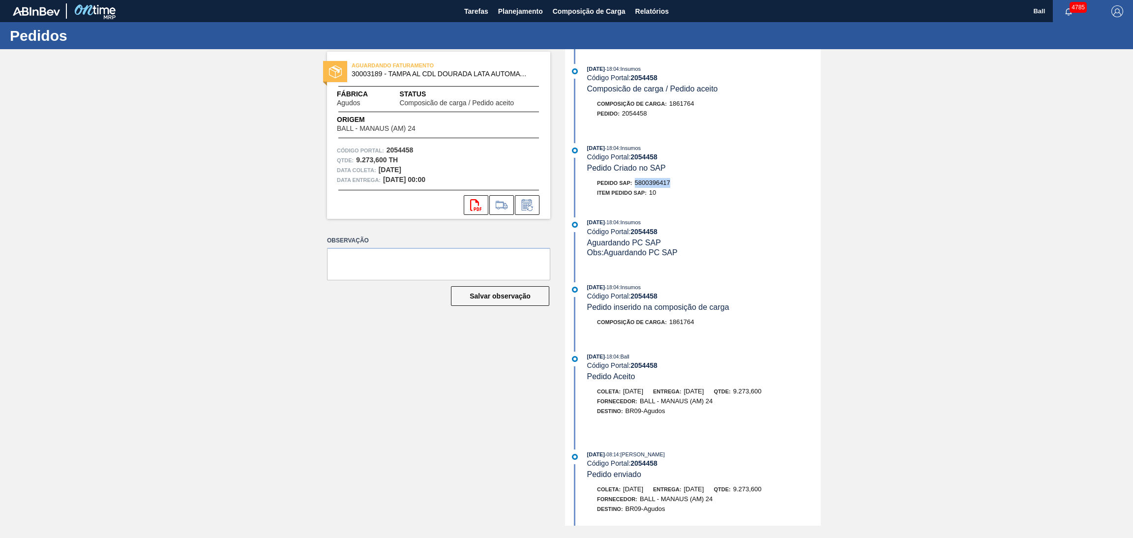
drag, startPoint x: 681, startPoint y: 181, endPoint x: 635, endPoint y: 184, distance: 46.4
click at [635, 184] on div "Pedido SAP: 5800396417" at bounding box center [704, 183] width 234 height 10
copy span "5800396417"
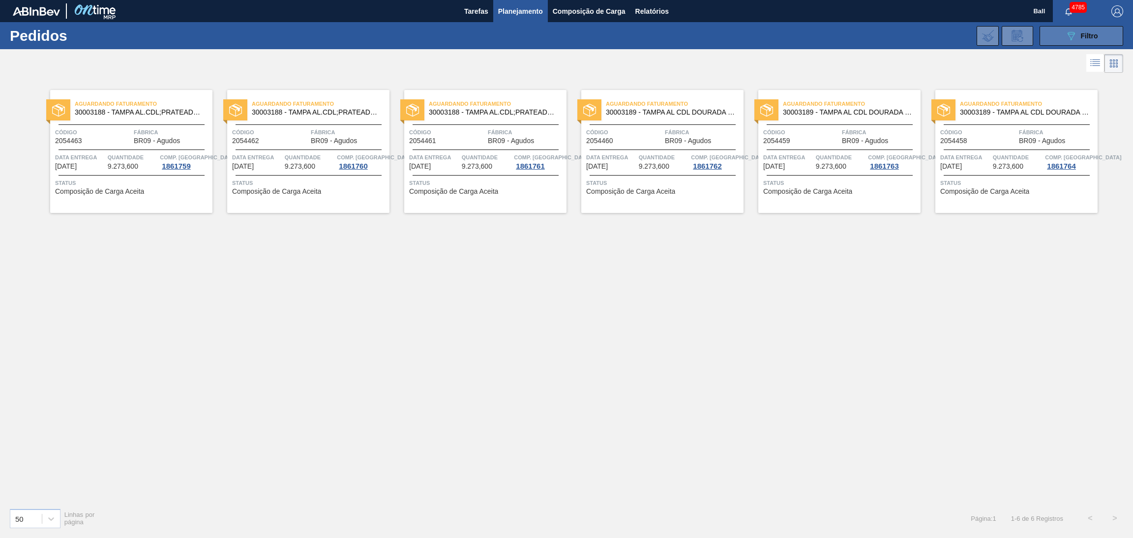
click at [1089, 33] on span "Filtro" at bounding box center [1089, 36] width 17 height 8
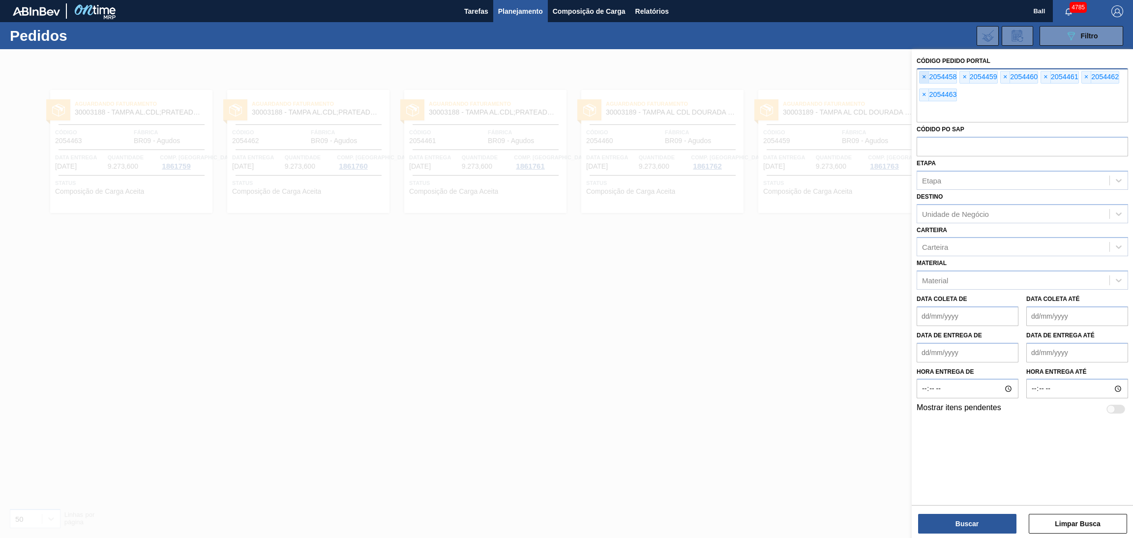
click at [923, 73] on span "×" at bounding box center [924, 77] width 9 height 12
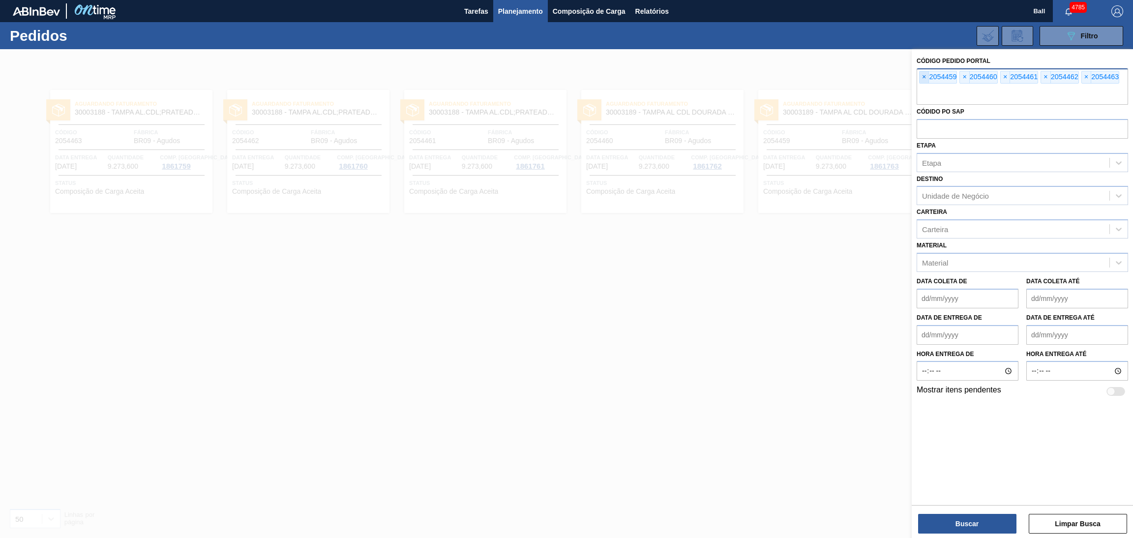
click at [923, 73] on span "×" at bounding box center [924, 77] width 9 height 12
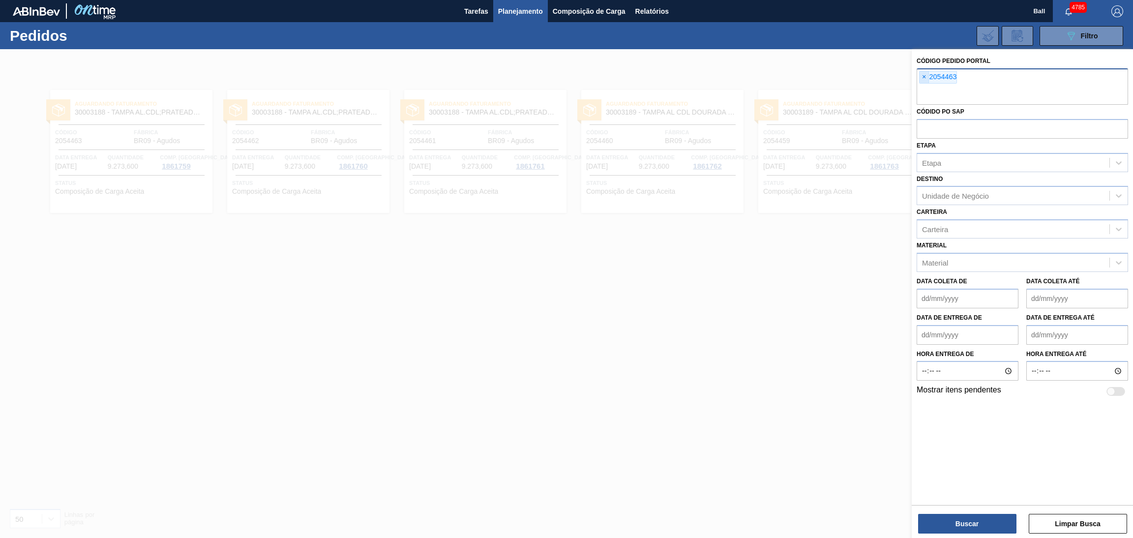
click at [923, 86] on input "text" at bounding box center [1022, 95] width 211 height 19
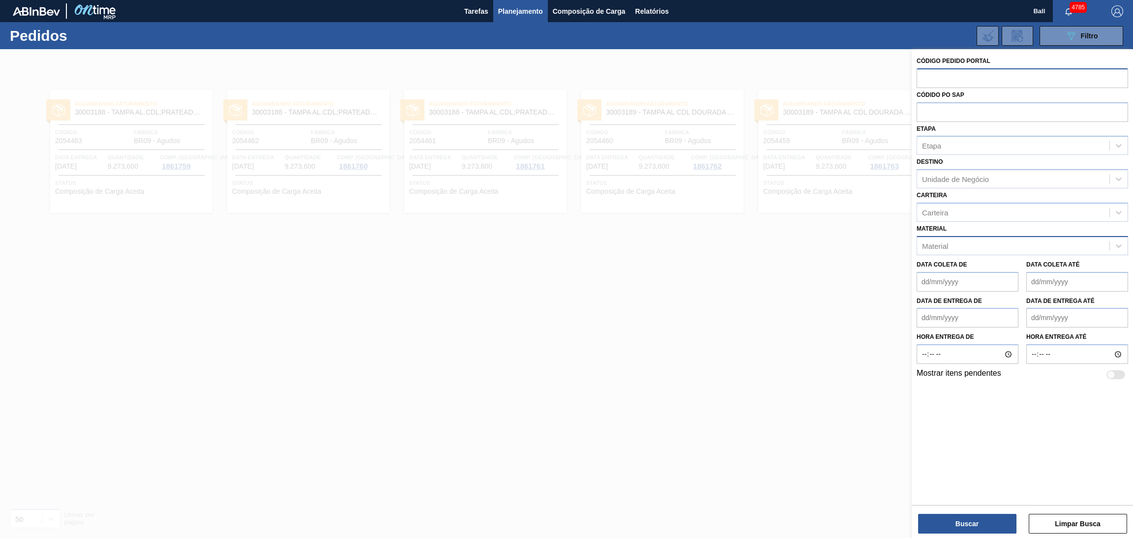
paste input "text"
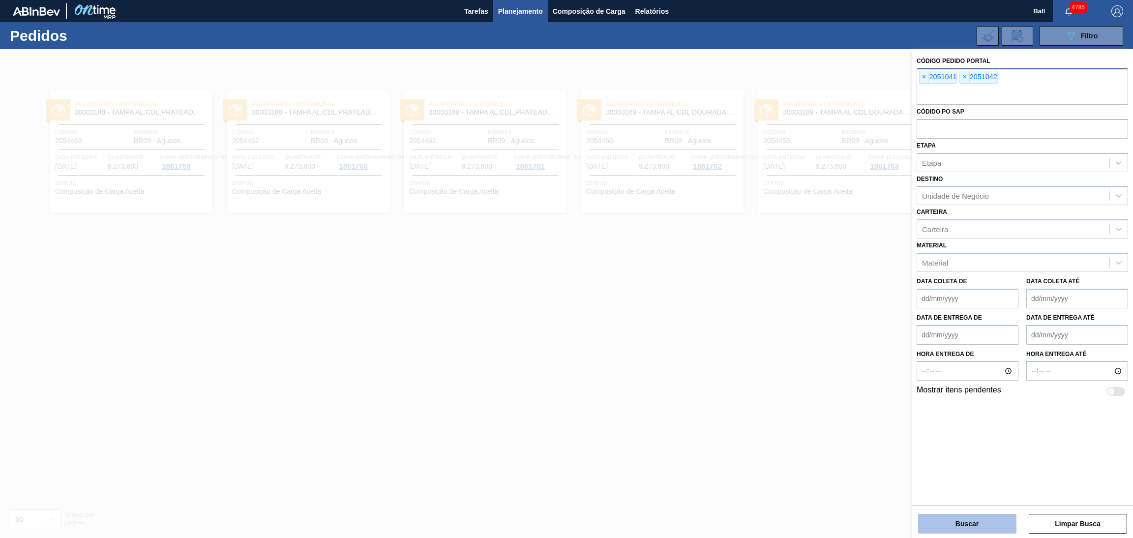
click at [984, 514] on button "Buscar" at bounding box center [967, 524] width 98 height 20
